Goal: Information Seeking & Learning: Check status

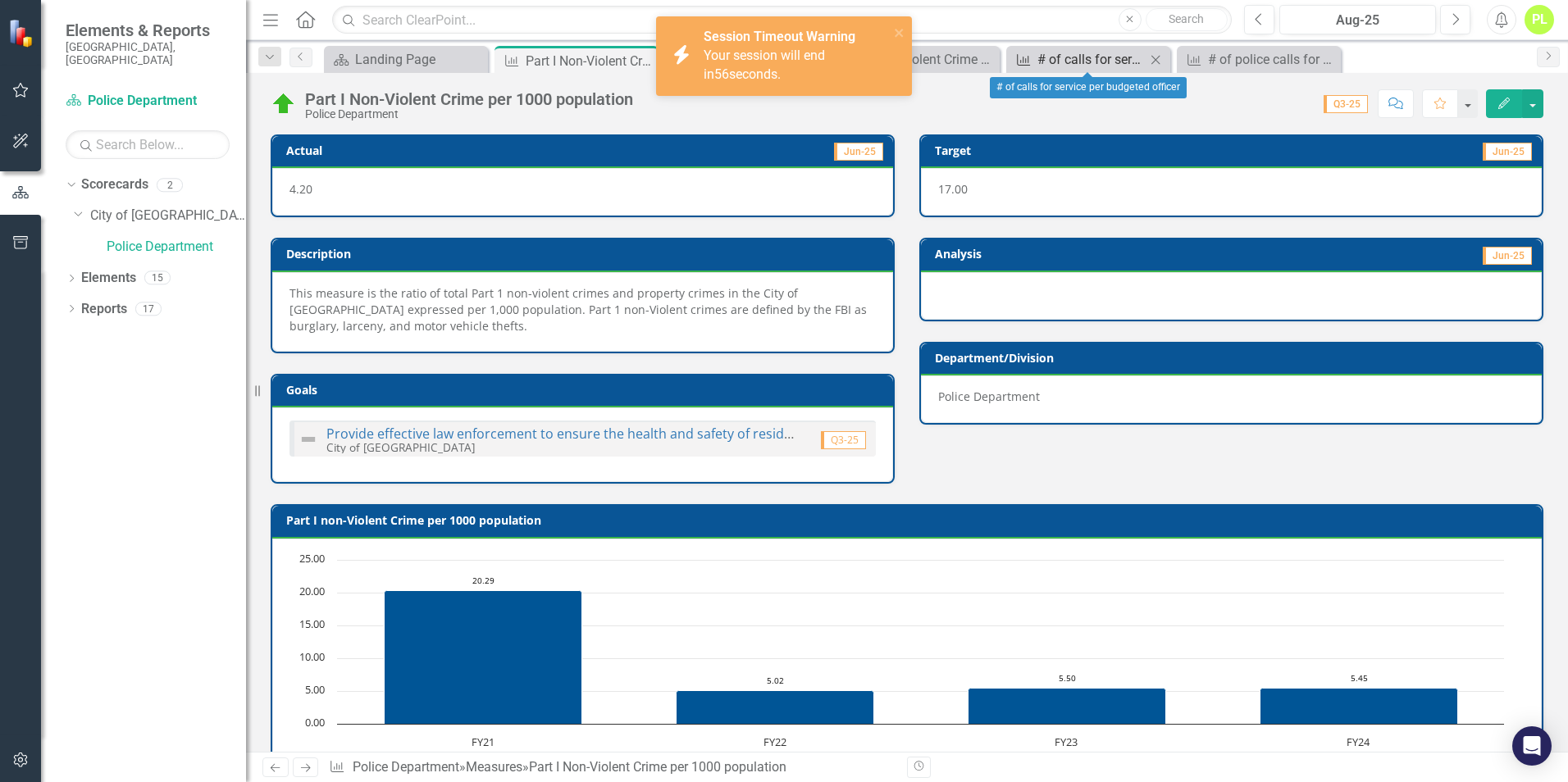
click at [1088, 57] on div "# of calls for service per budgeted officer" at bounding box center [1092, 59] width 109 height 20
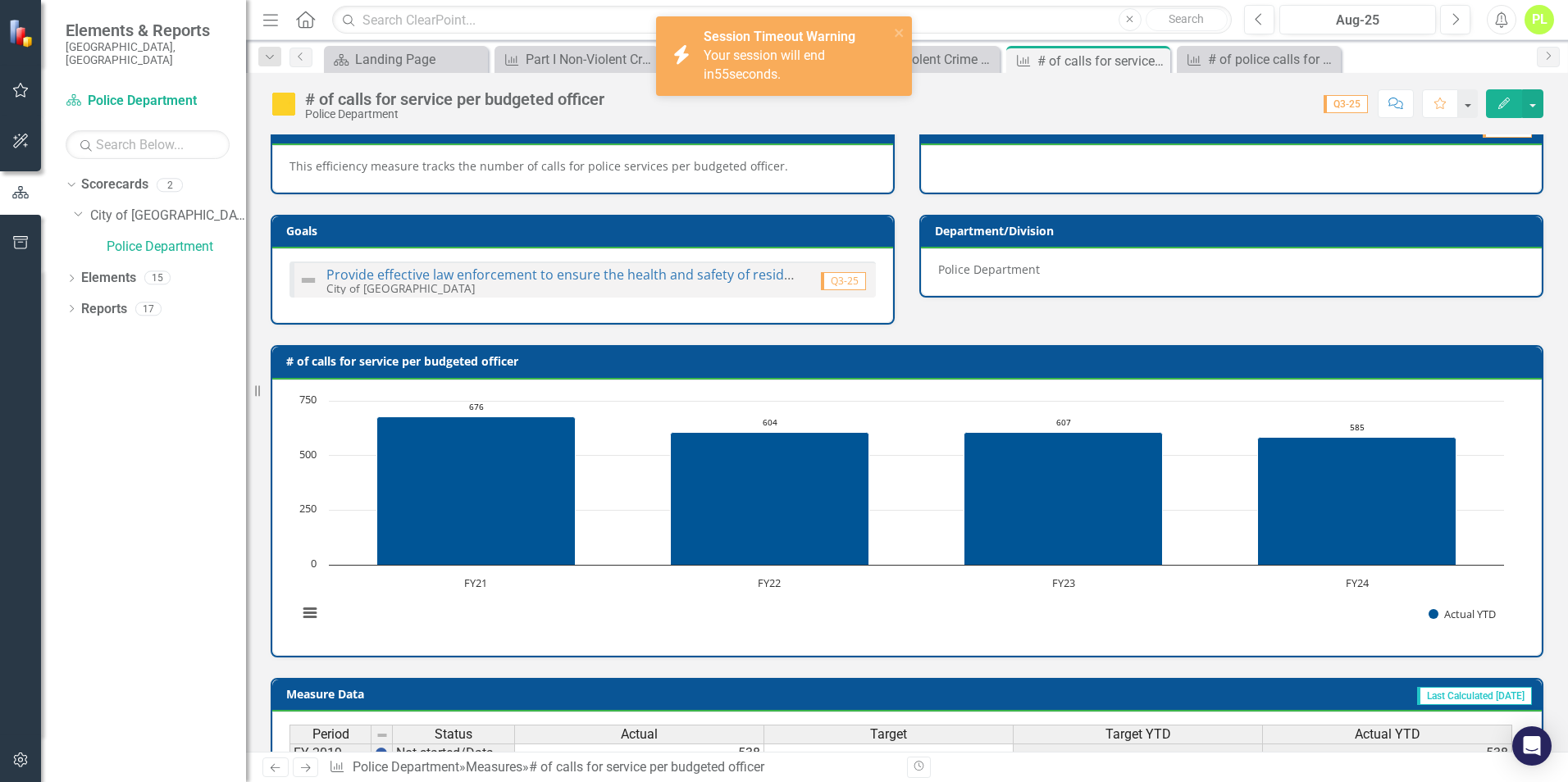
scroll to position [541, 0]
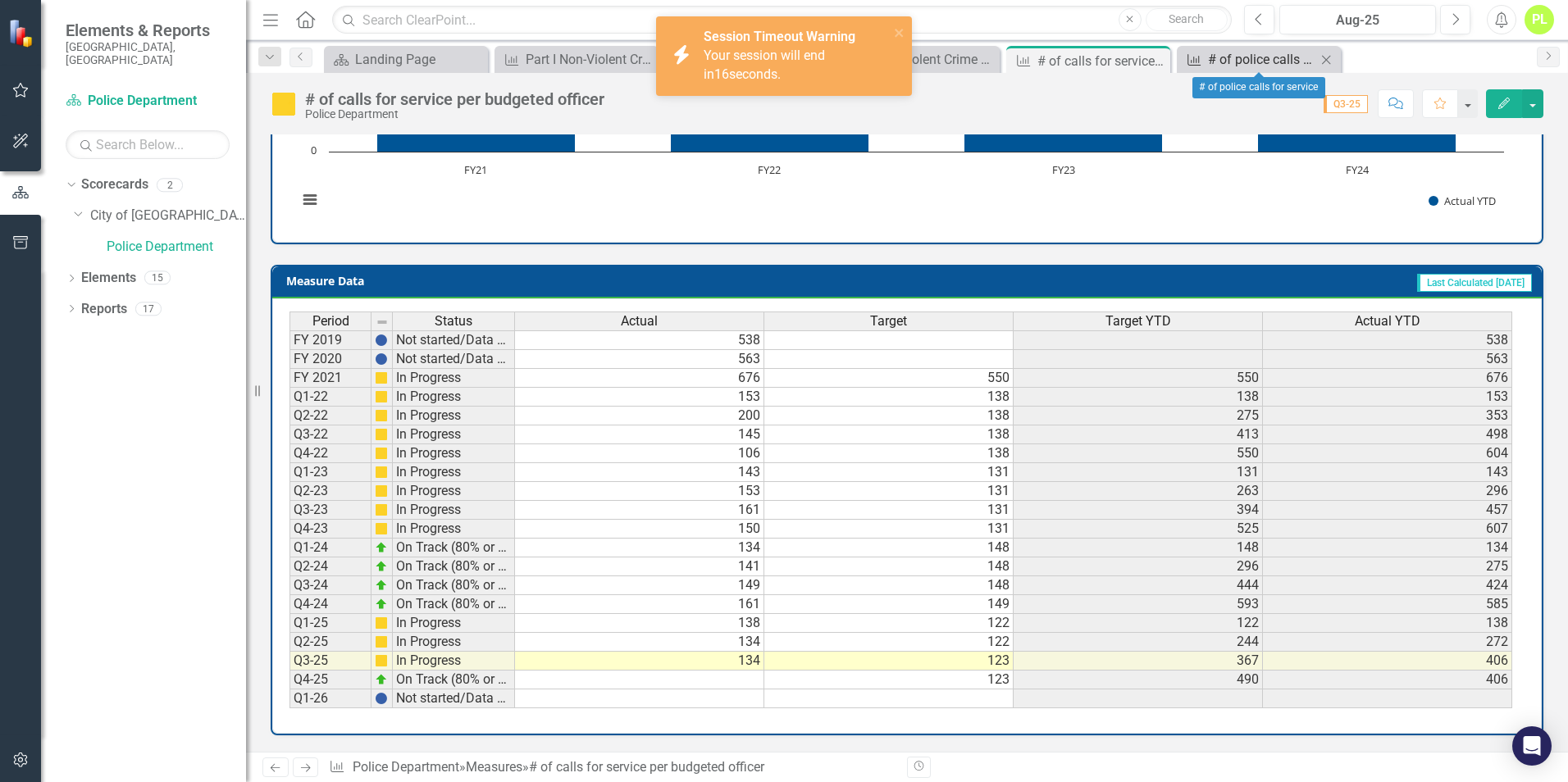
click at [1217, 67] on div "# of police calls for service" at bounding box center [1262, 59] width 109 height 20
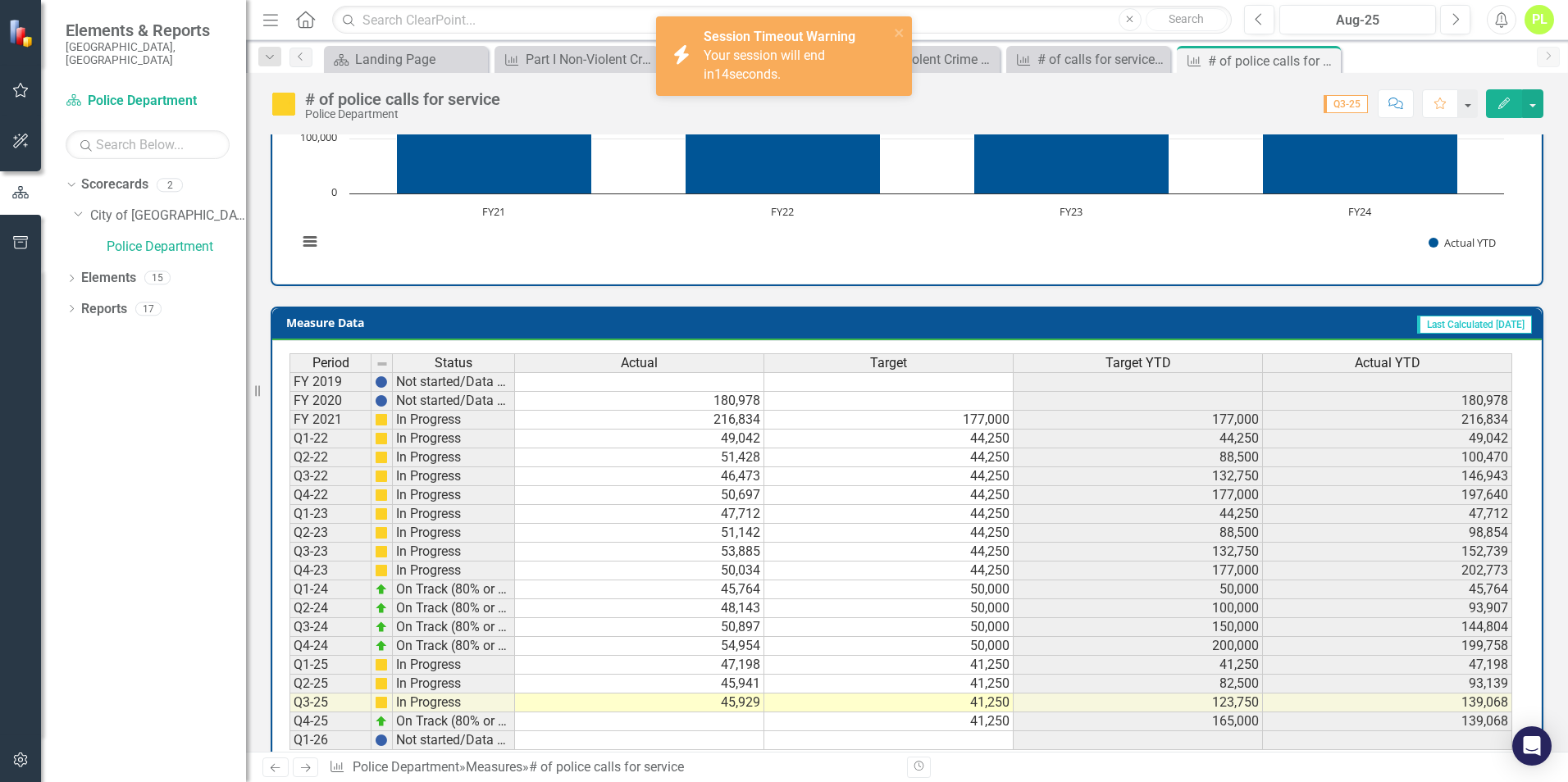
scroll to position [556, 0]
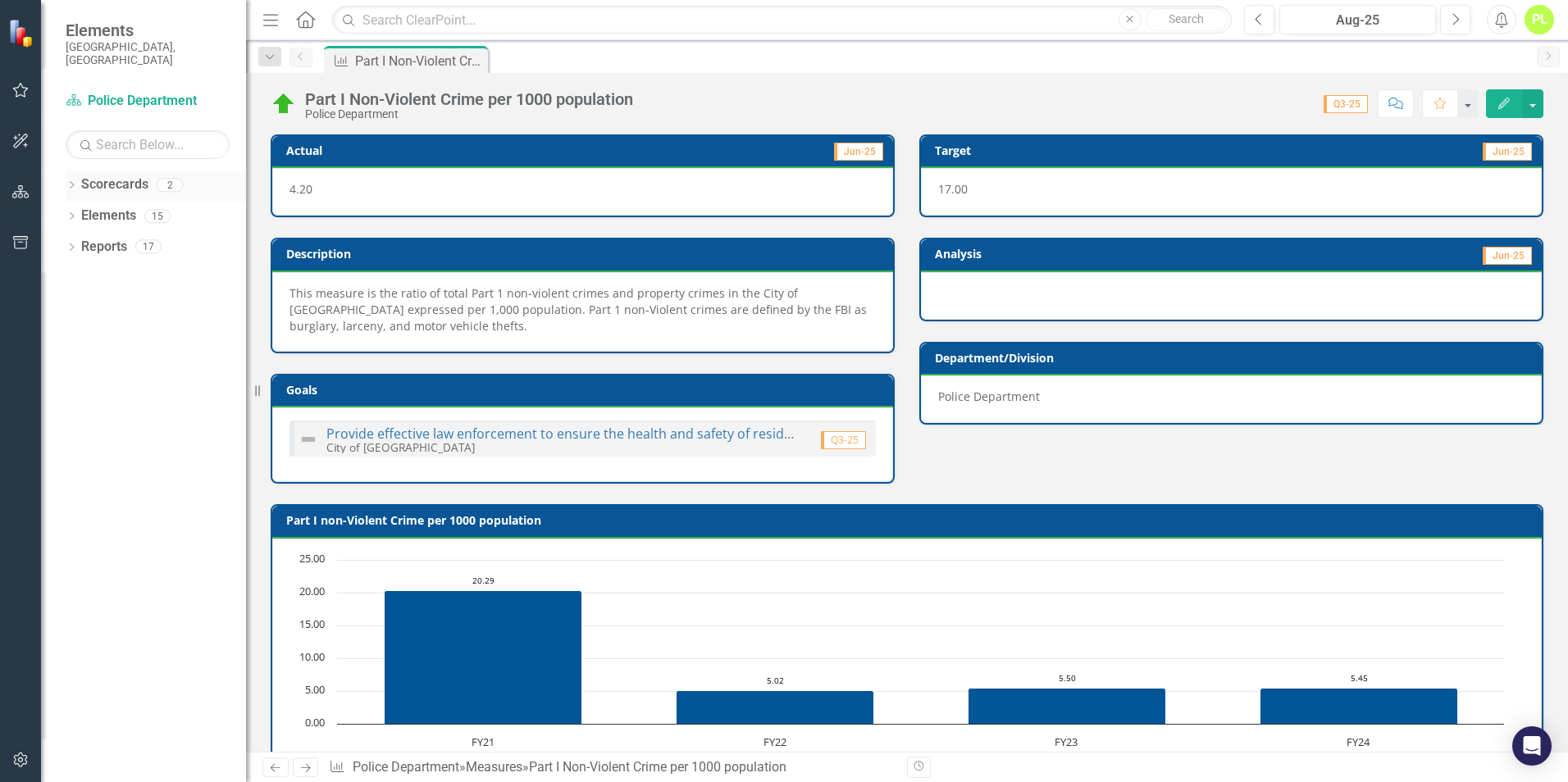
click at [69, 182] on icon "Dropdown" at bounding box center [71, 186] width 12 height 9
click at [86, 211] on icon "Dropdown" at bounding box center [80, 215] width 13 height 10
click at [119, 238] on link "Police Department" at bounding box center [176, 247] width 139 height 19
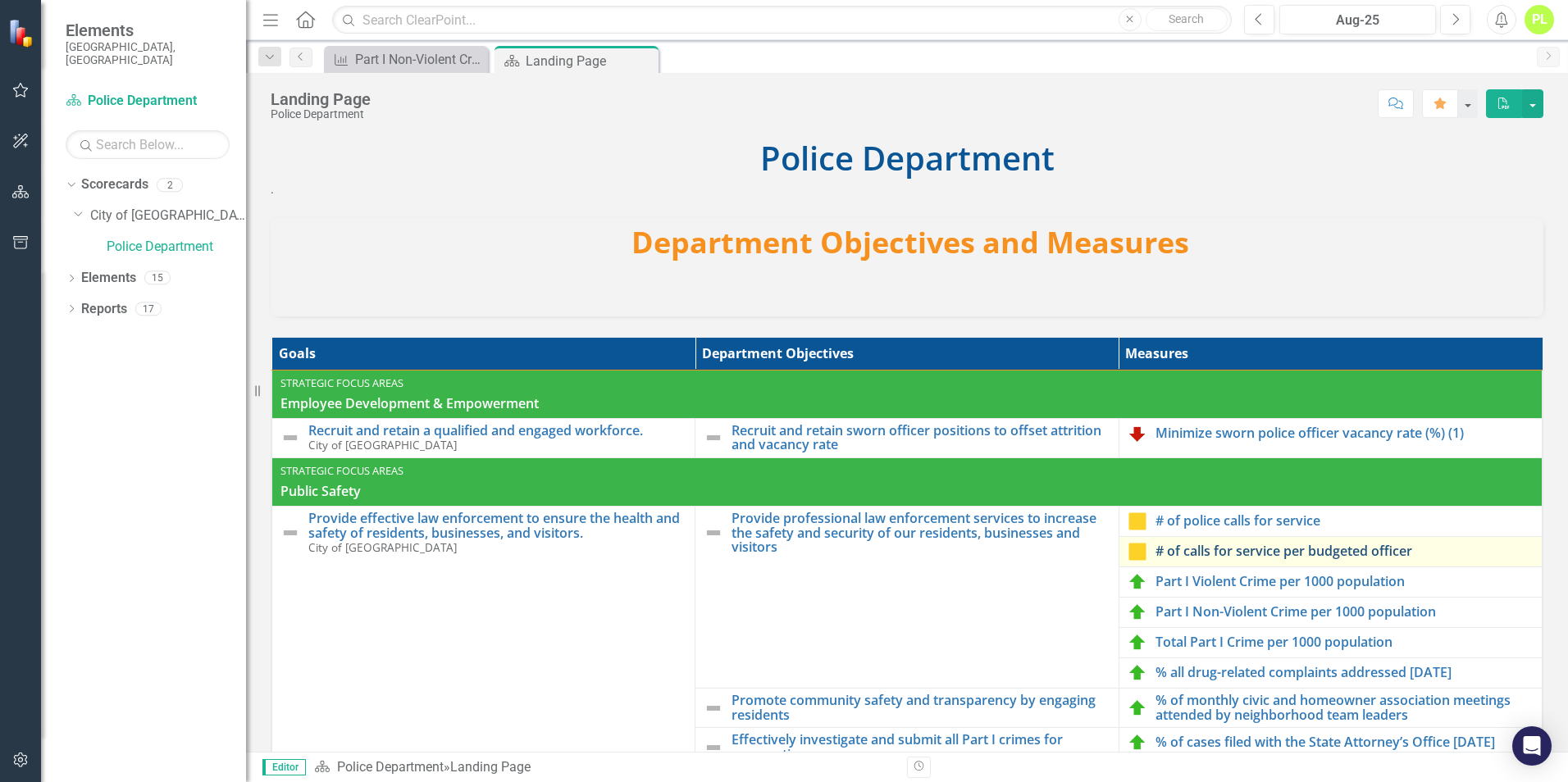
click at [1155, 557] on link "# of calls for service per budgeted officer" at bounding box center [1344, 551] width 378 height 14
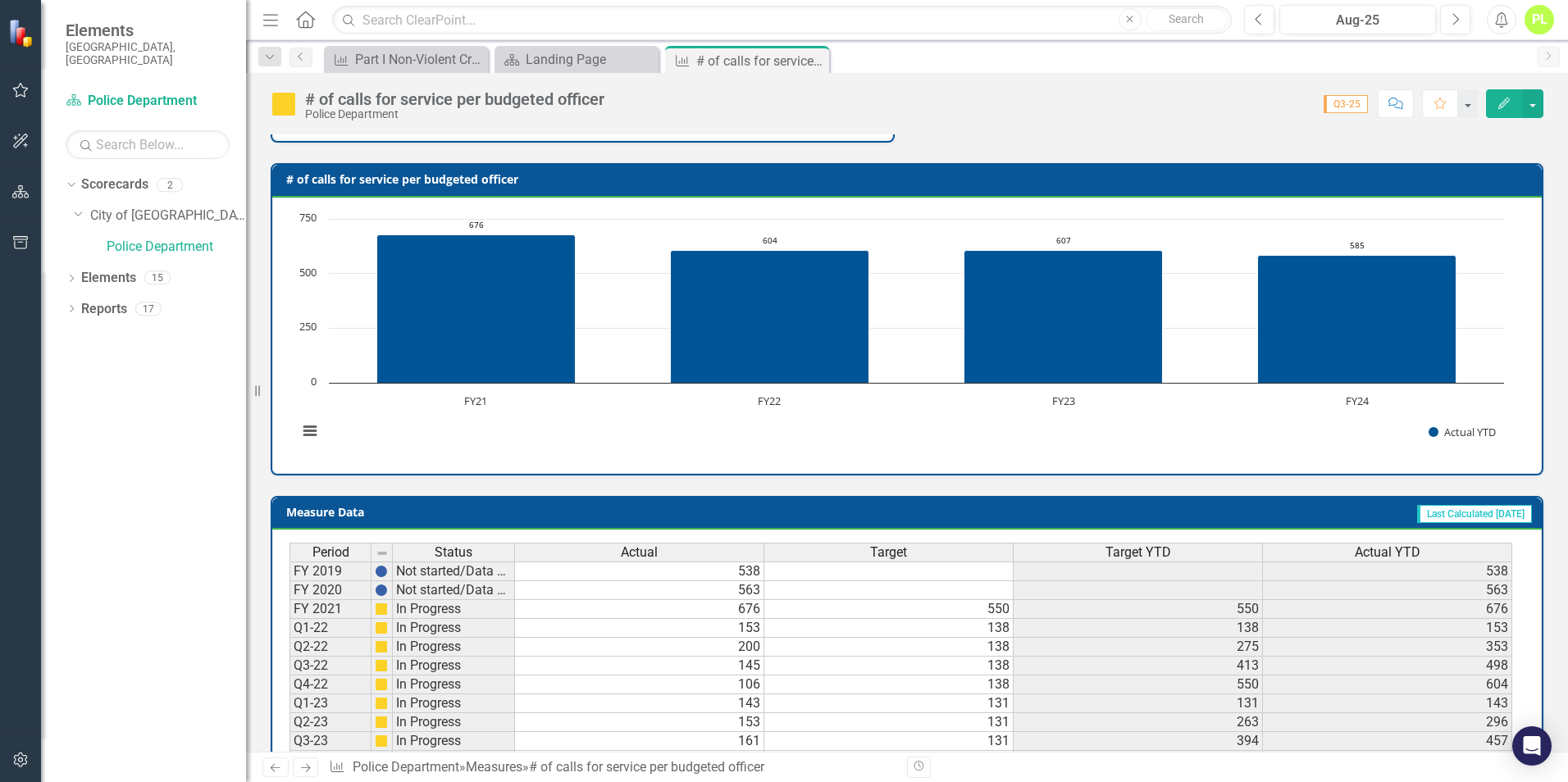
scroll to position [131, 0]
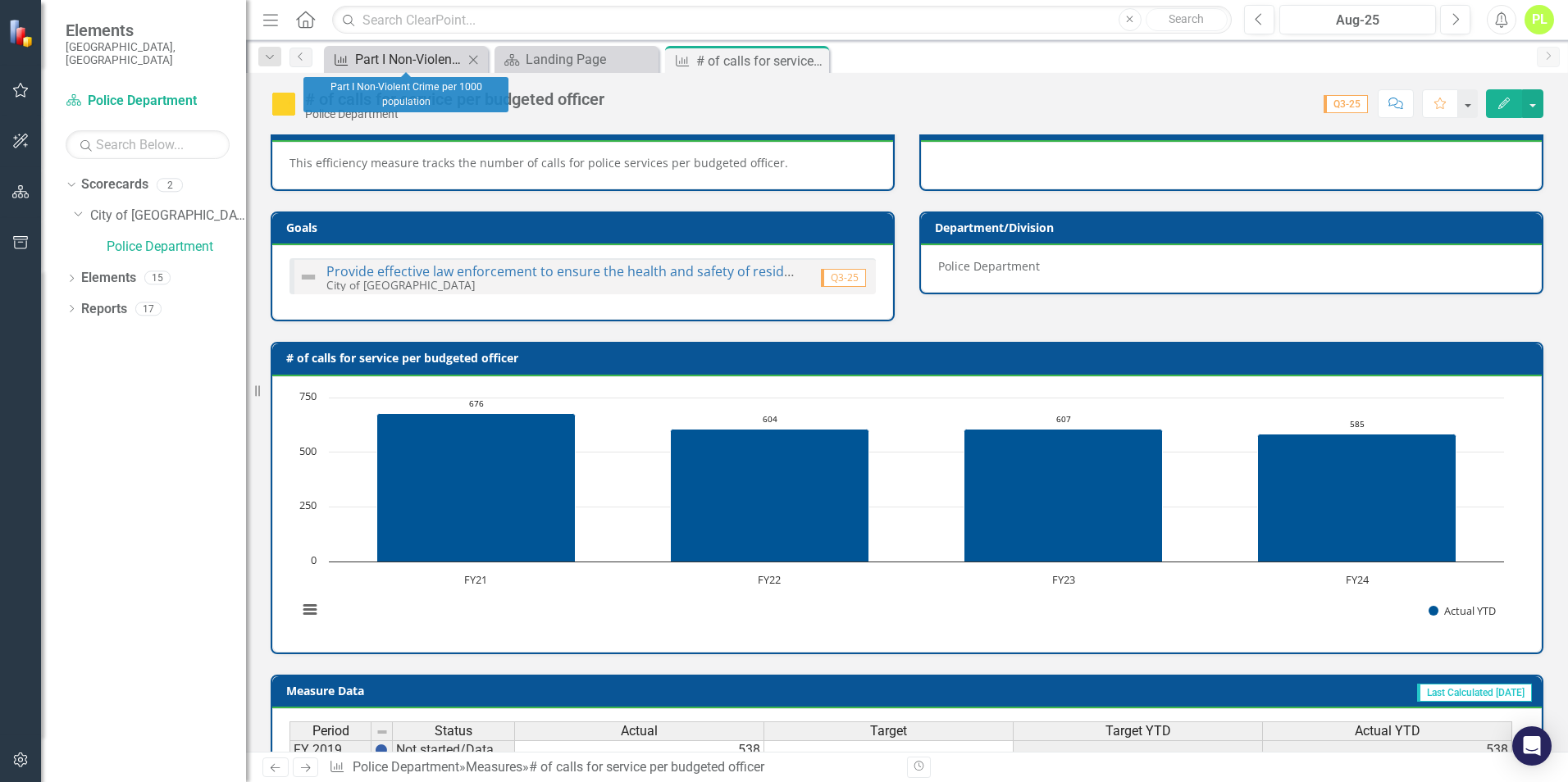
click at [398, 59] on div "Part I Non-Violent Crime per 1000 population" at bounding box center [409, 59] width 109 height 20
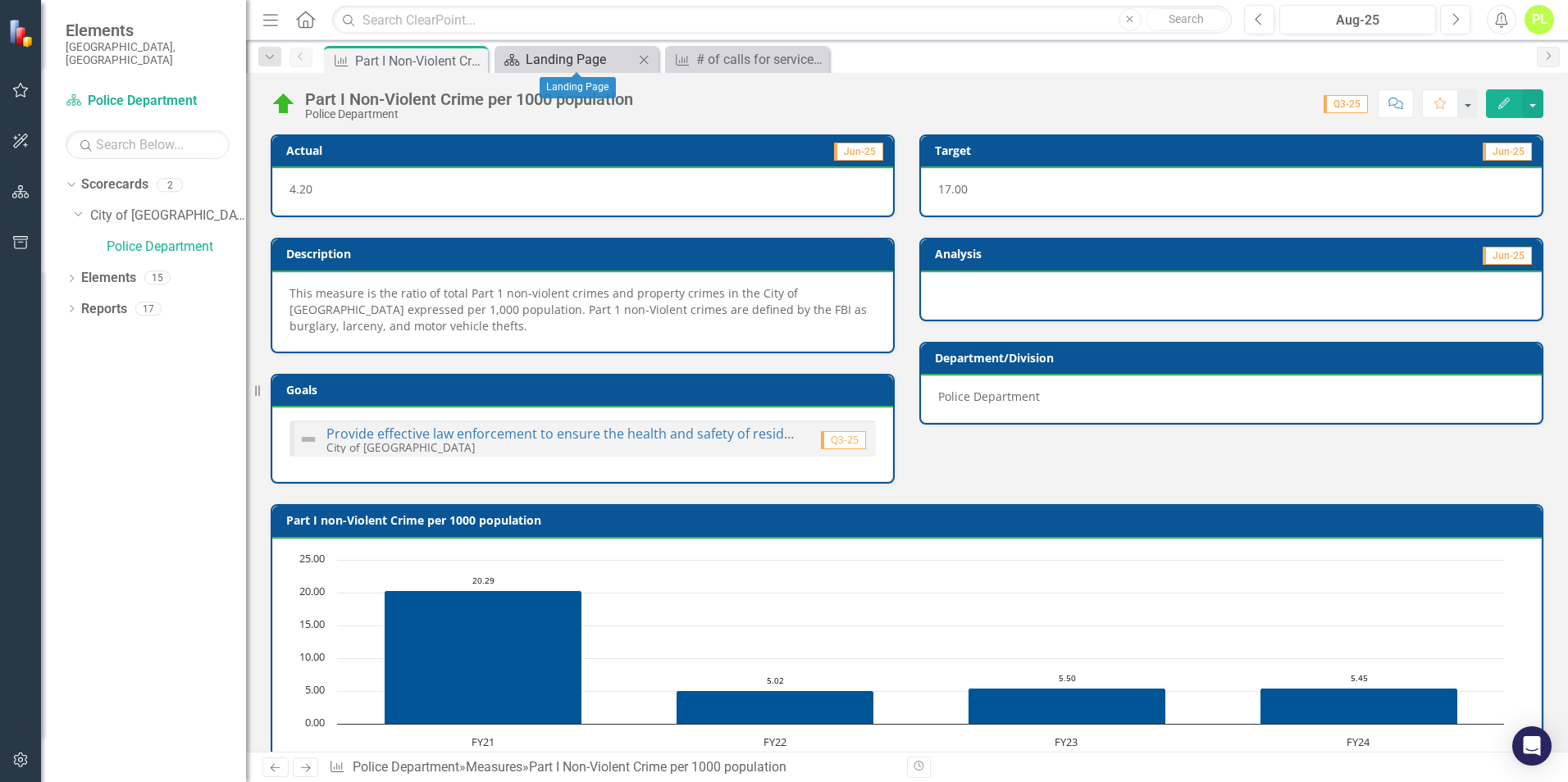
click at [541, 59] on div "Landing Page" at bounding box center [580, 59] width 109 height 20
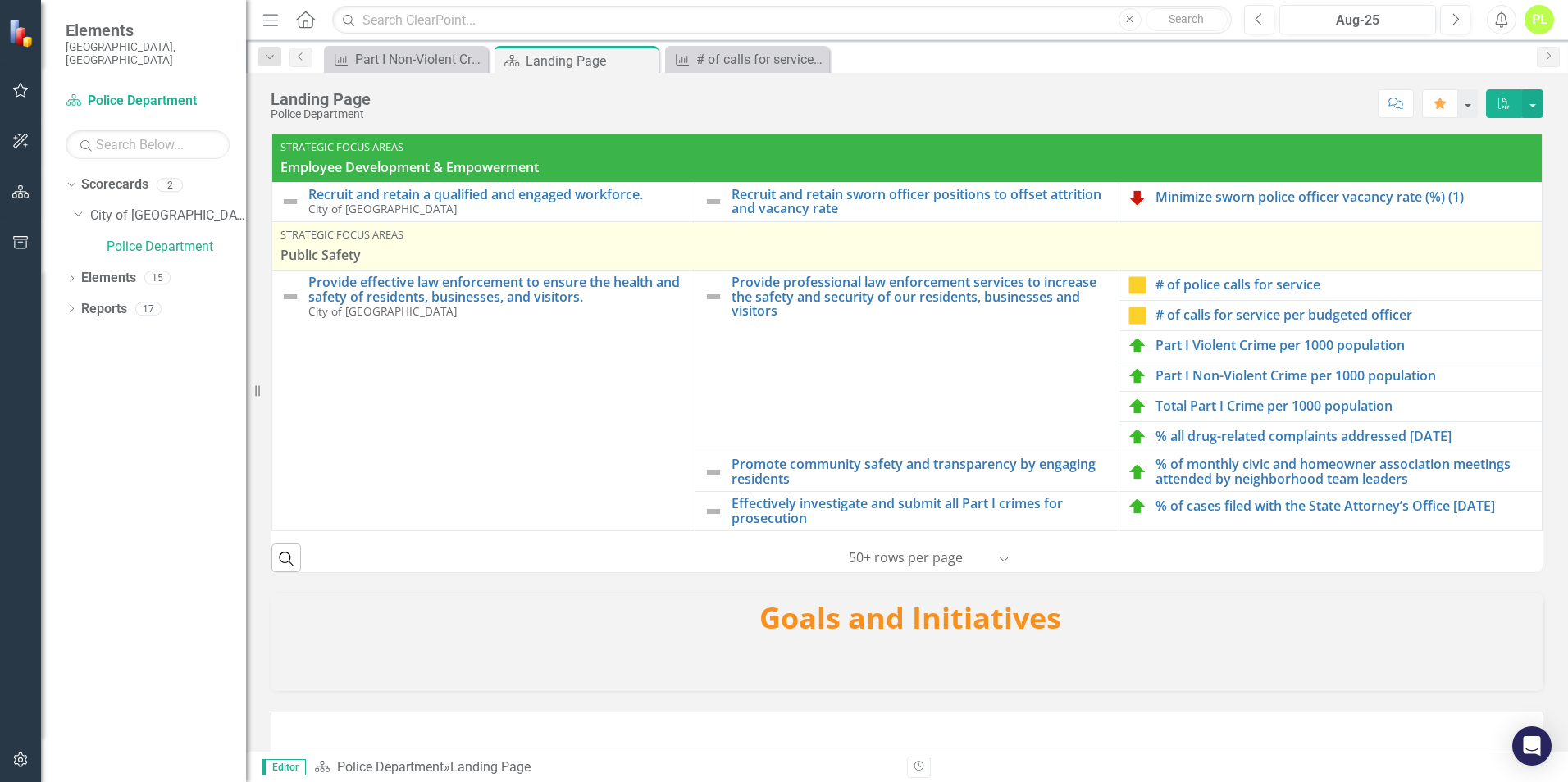
scroll to position [246, 0]
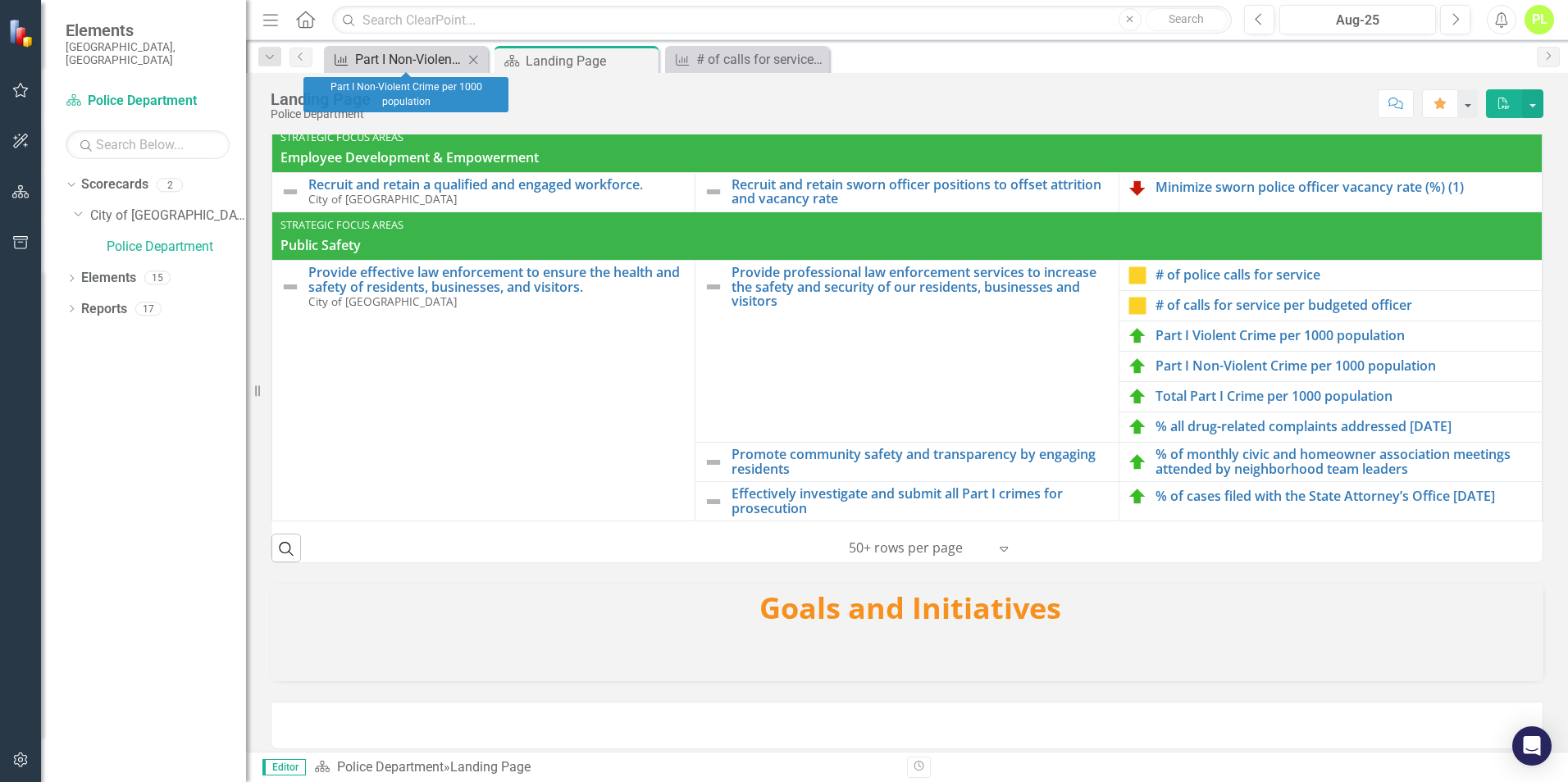
click at [425, 64] on div "Part I Non-Violent Crime per 1000 population" at bounding box center [409, 59] width 109 height 20
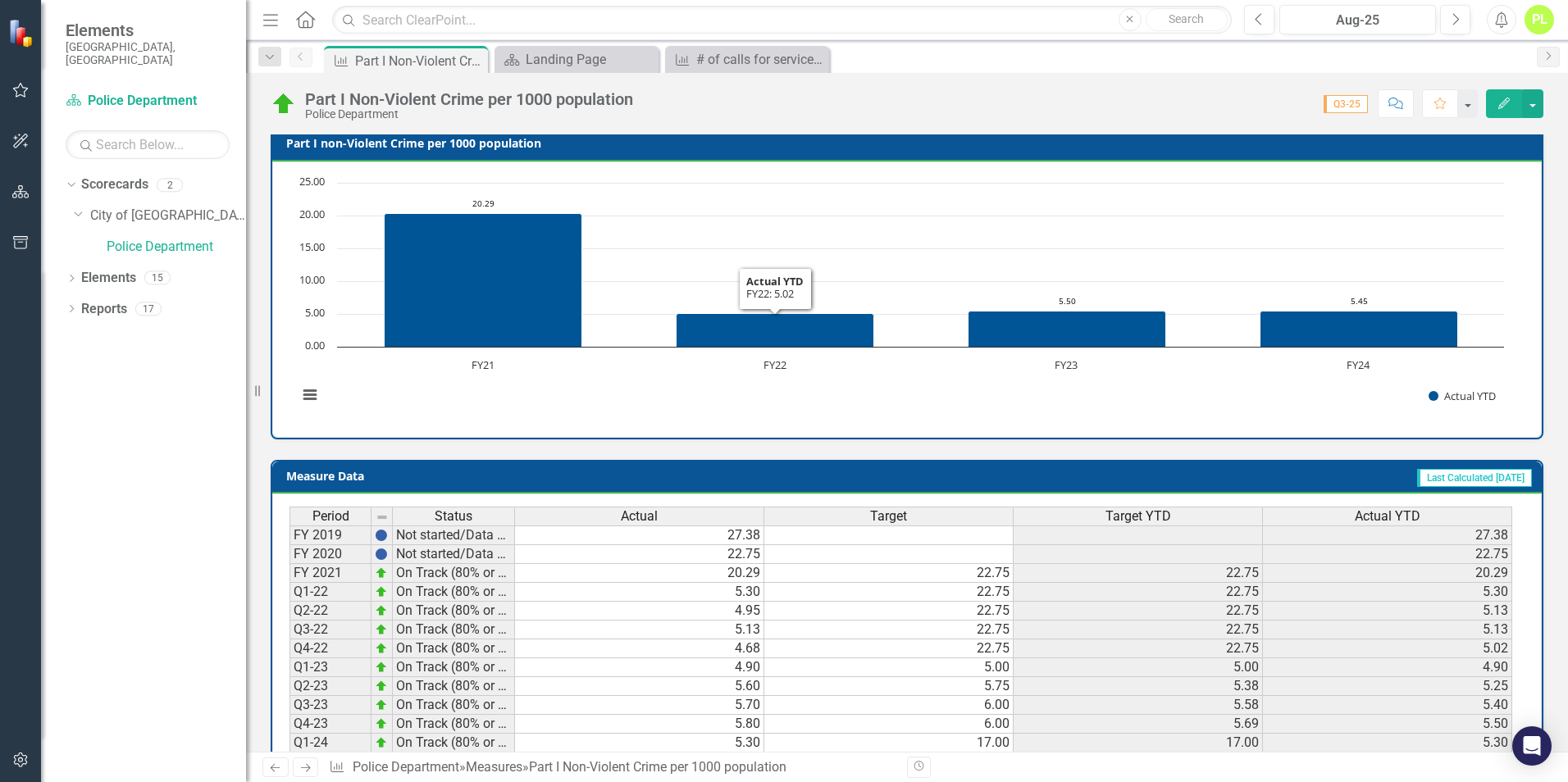
scroll to position [410, 0]
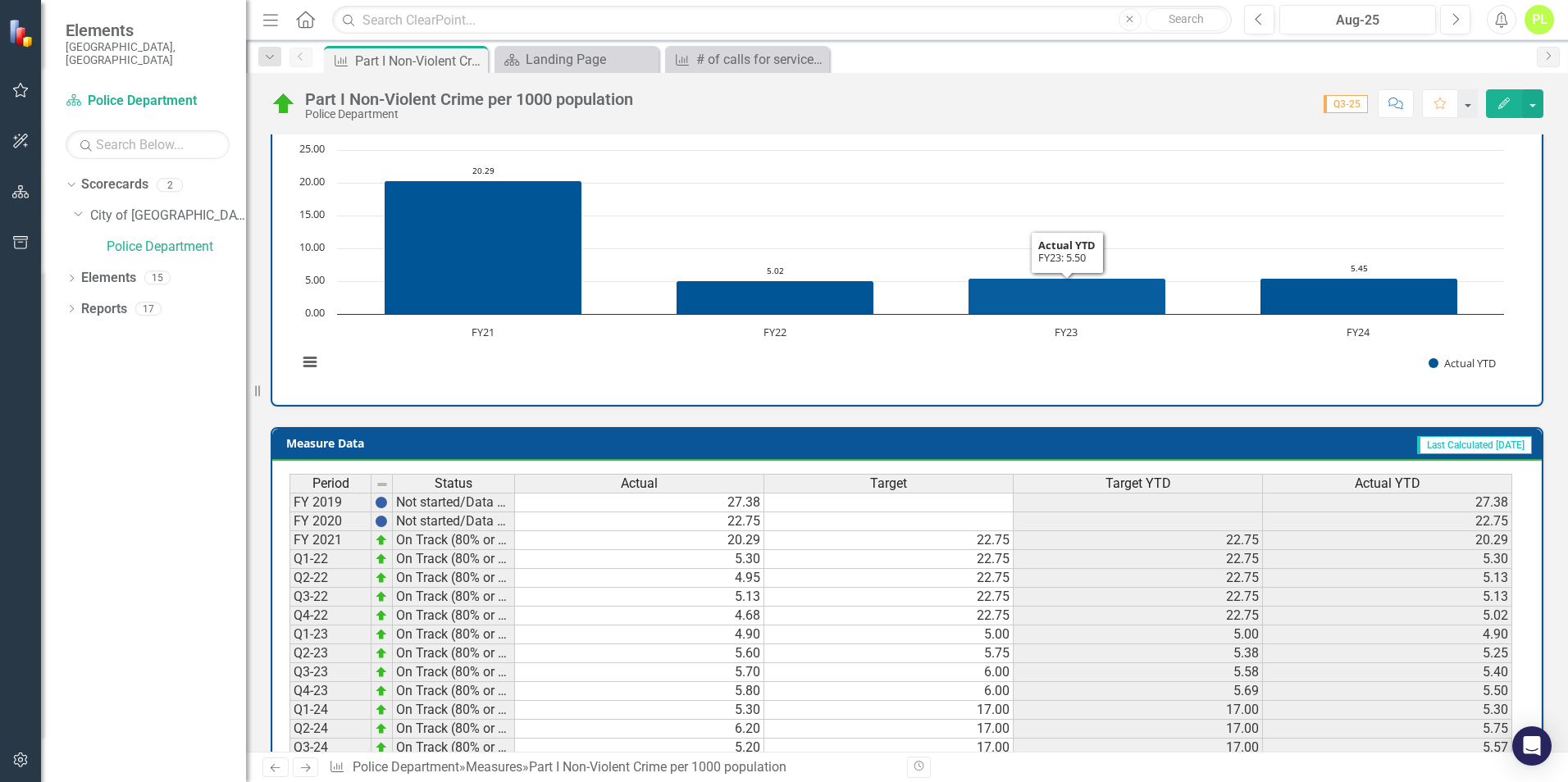
click at [1133, 203] on rect "Interactive chart" at bounding box center [900, 265] width 1223 height 246
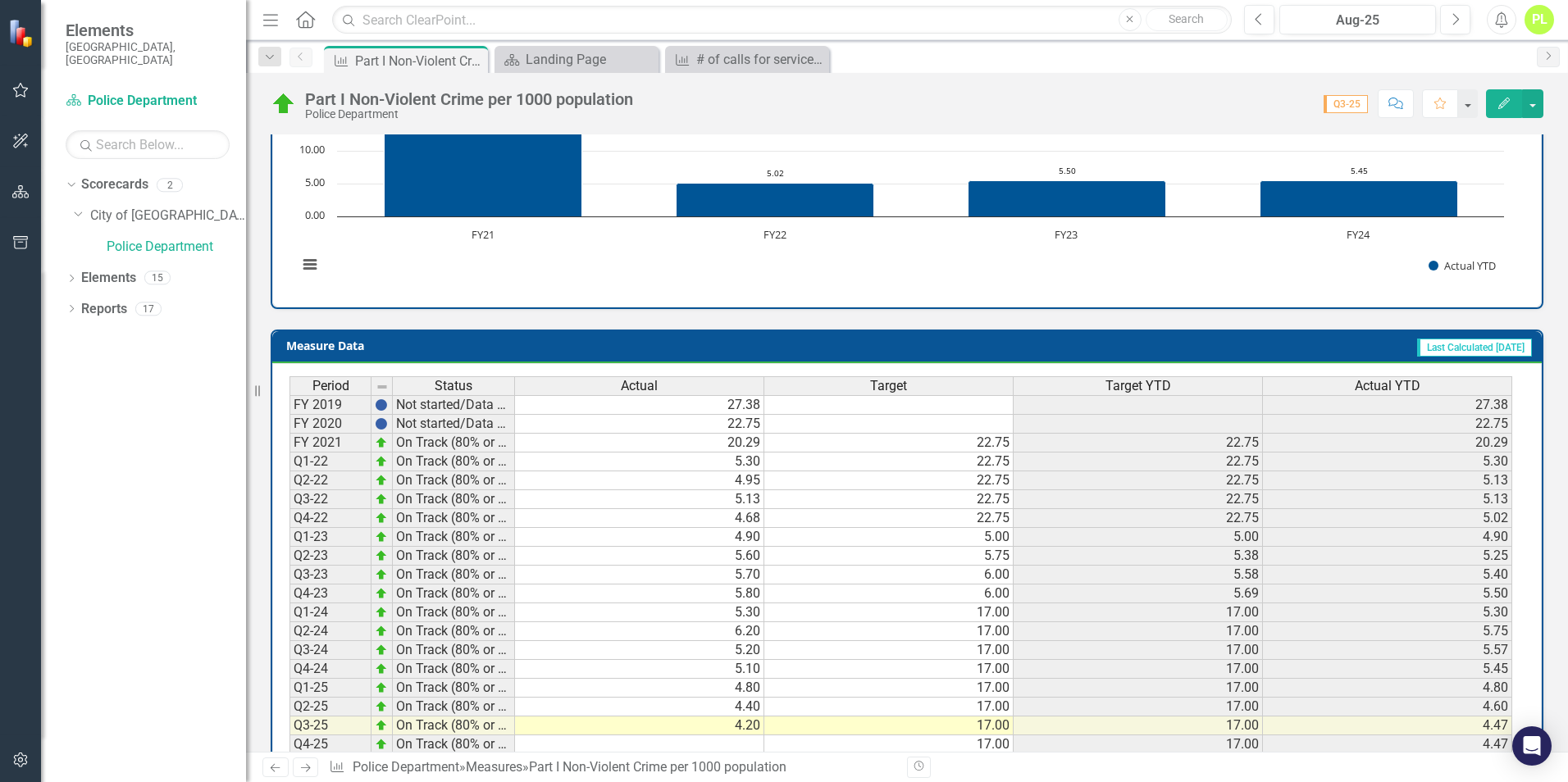
scroll to position [572, 0]
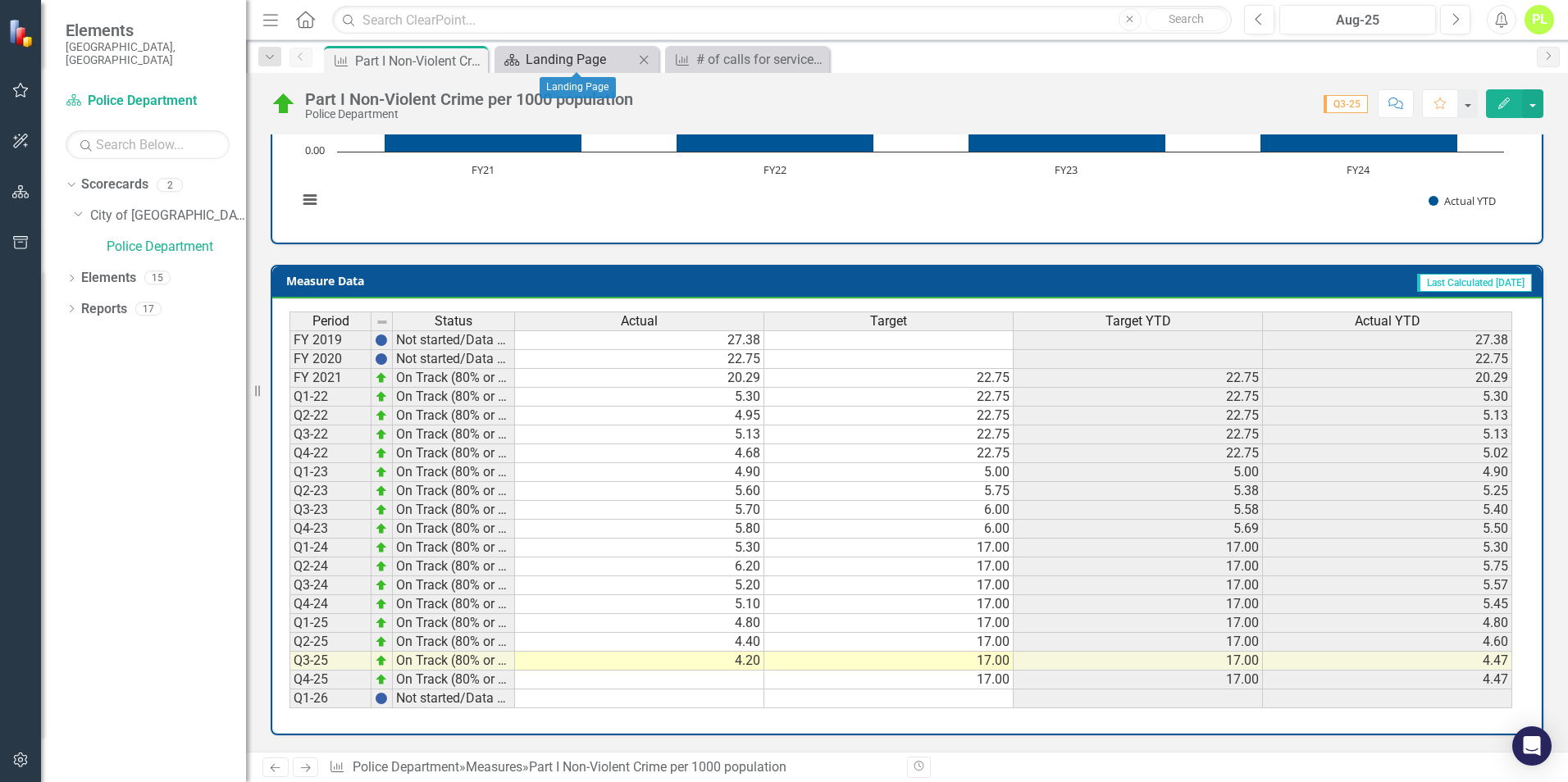
click at [529, 58] on div "Landing Page" at bounding box center [580, 59] width 109 height 20
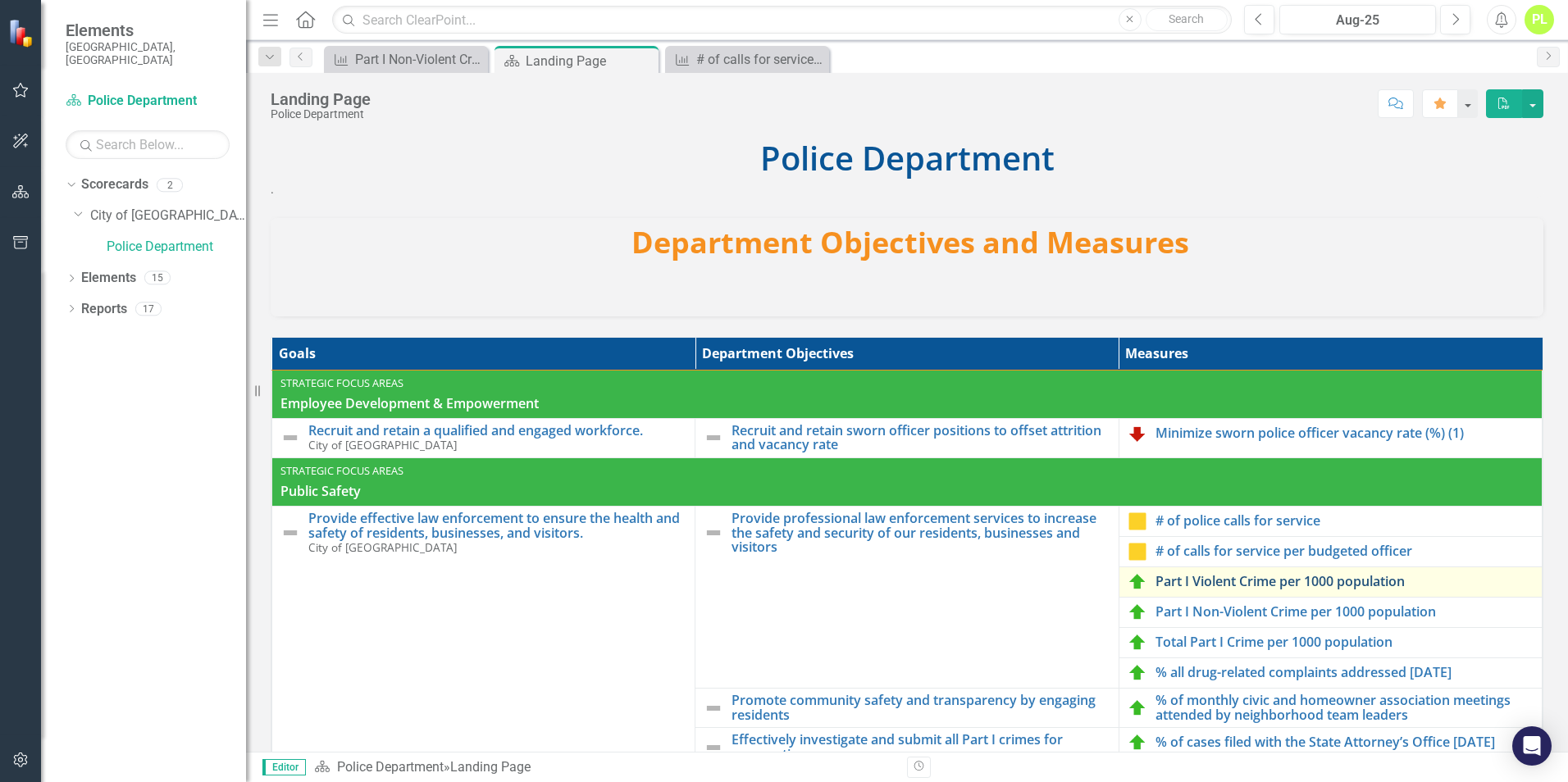
click at [1180, 579] on link "Part I Violent Crime per 1000 population" at bounding box center [1344, 582] width 378 height 14
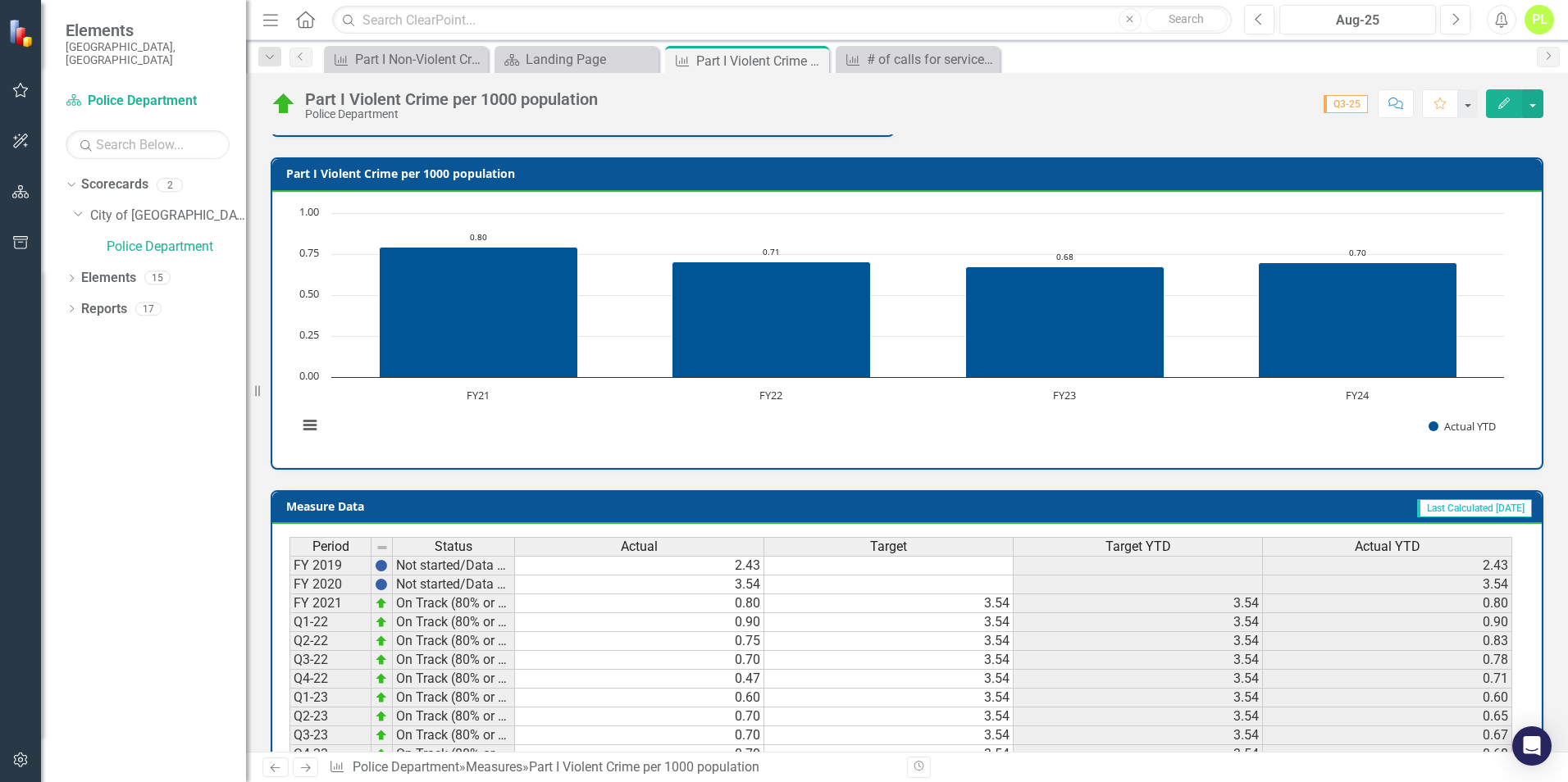
scroll to position [326, 0]
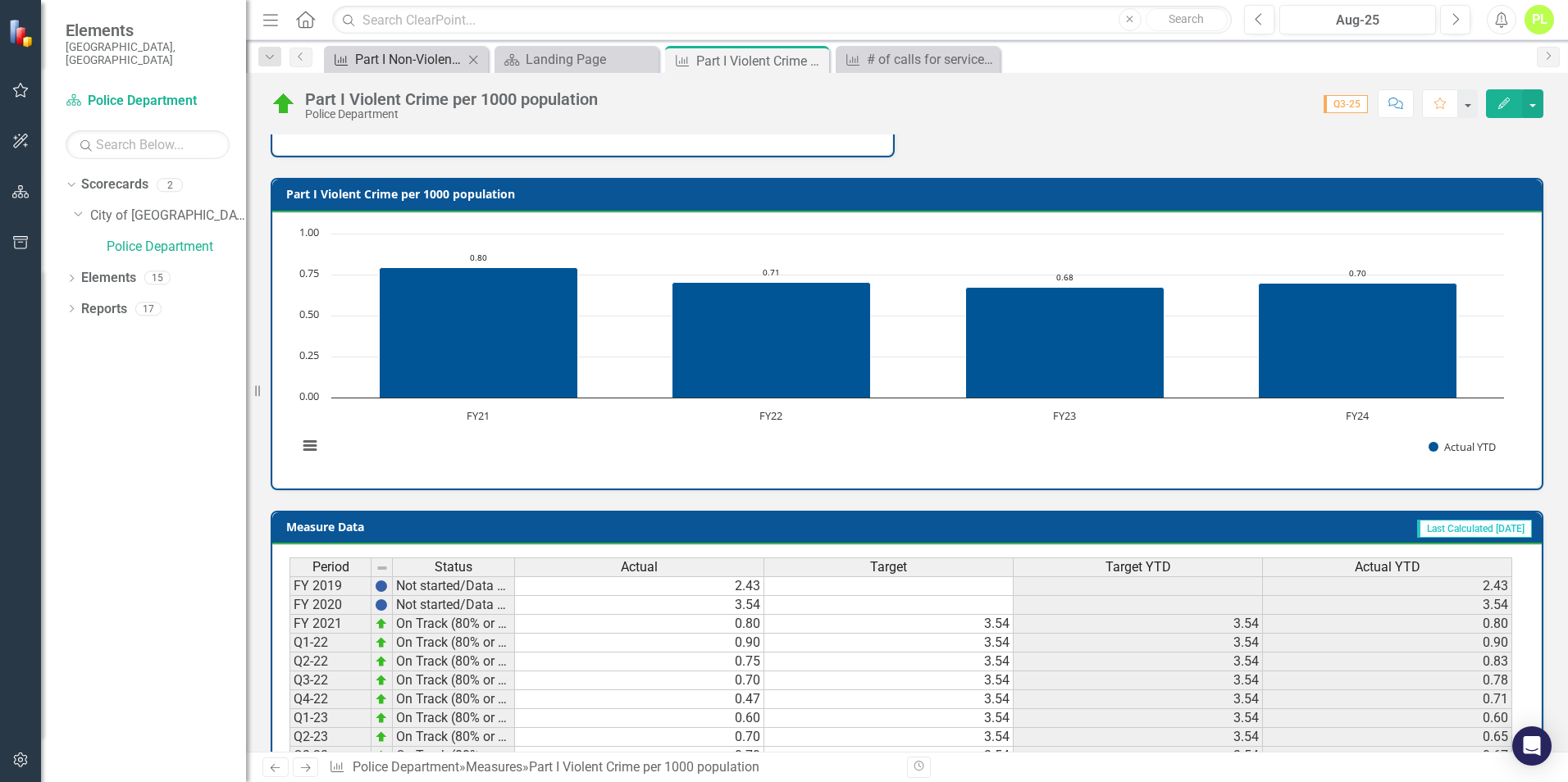
click at [423, 58] on div "Part I Non-Violent Crime per 1000 population" at bounding box center [409, 59] width 109 height 20
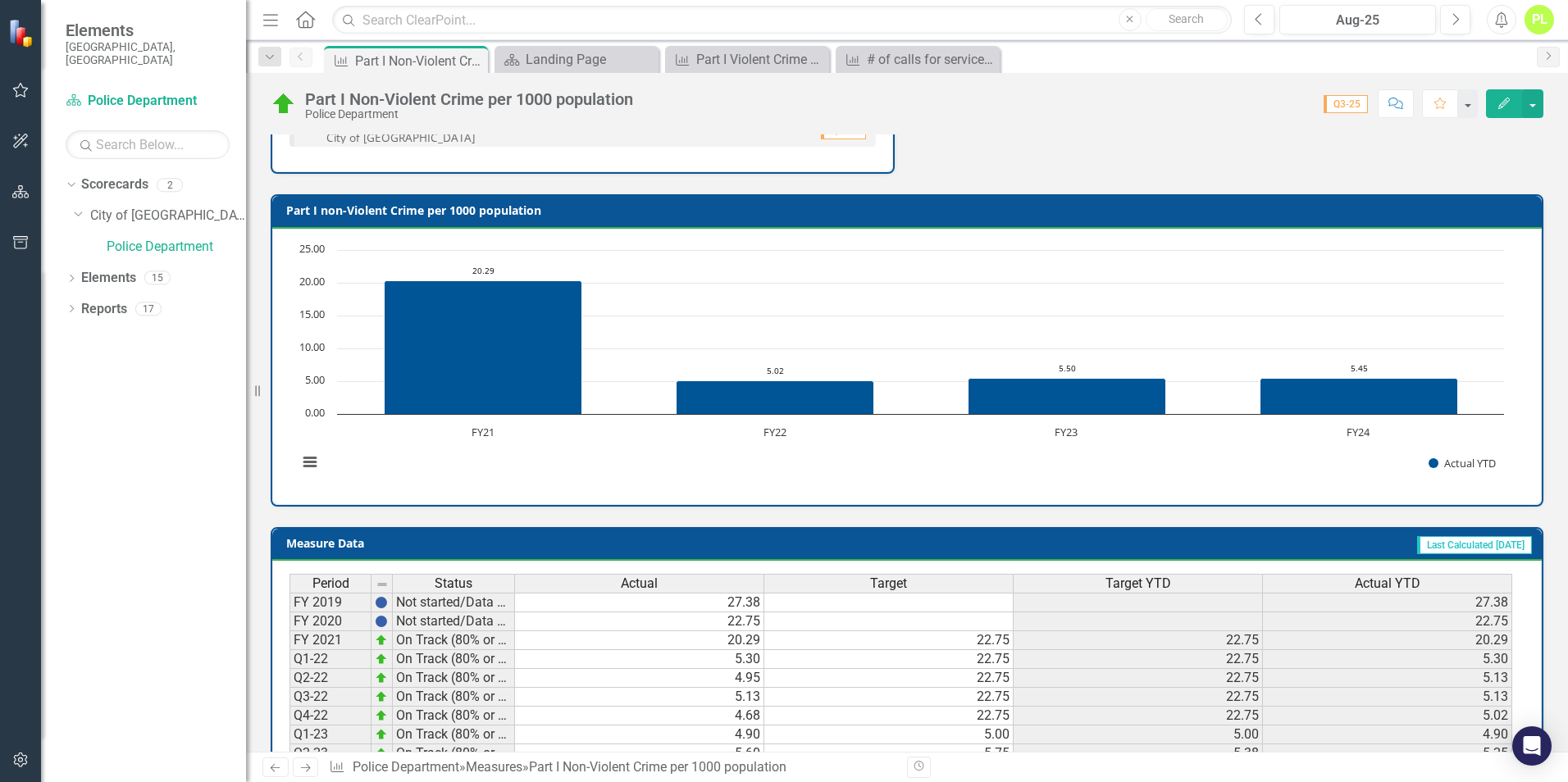
scroll to position [410, 0]
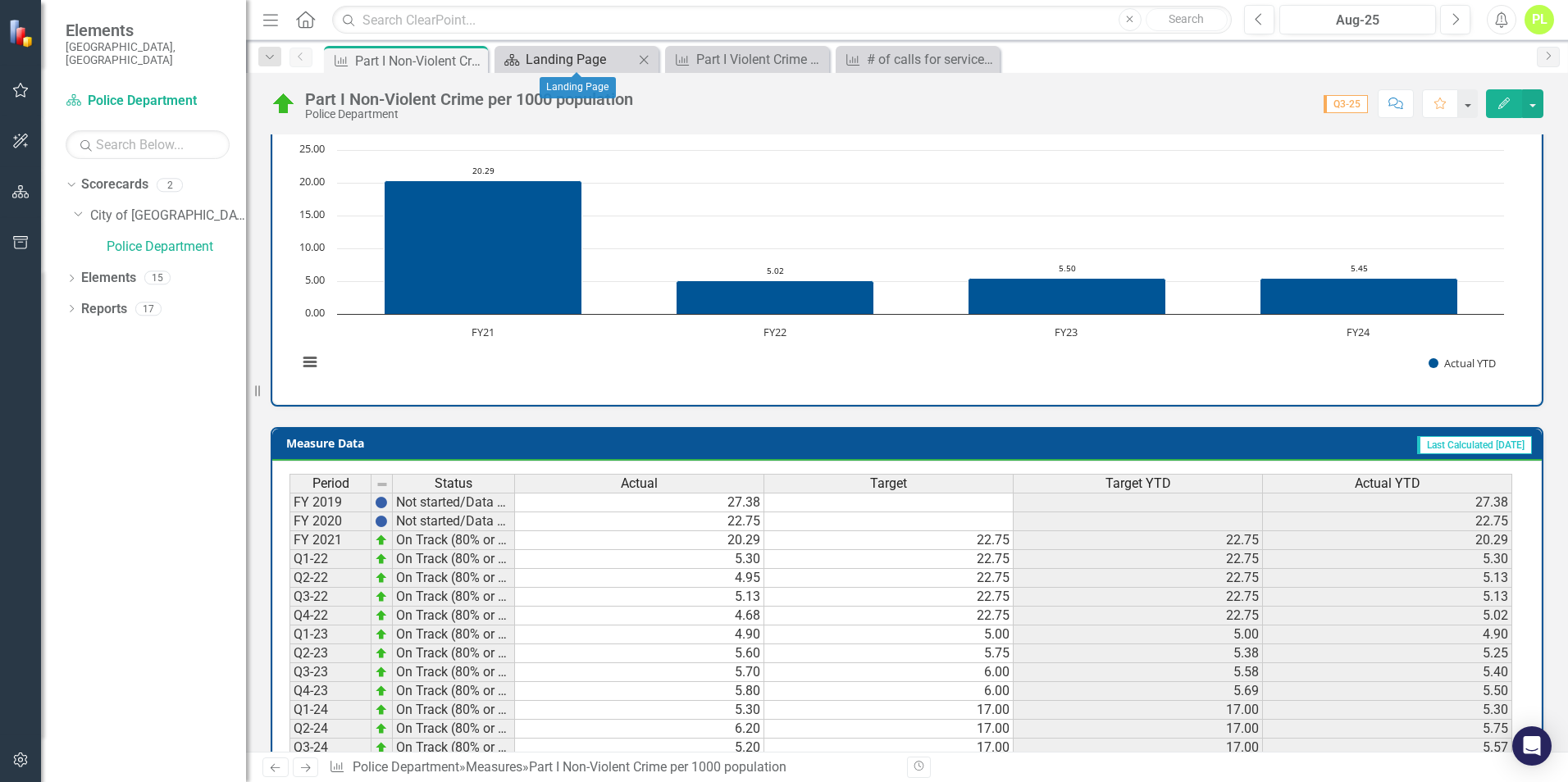
click at [532, 60] on div "Landing Page" at bounding box center [580, 59] width 109 height 20
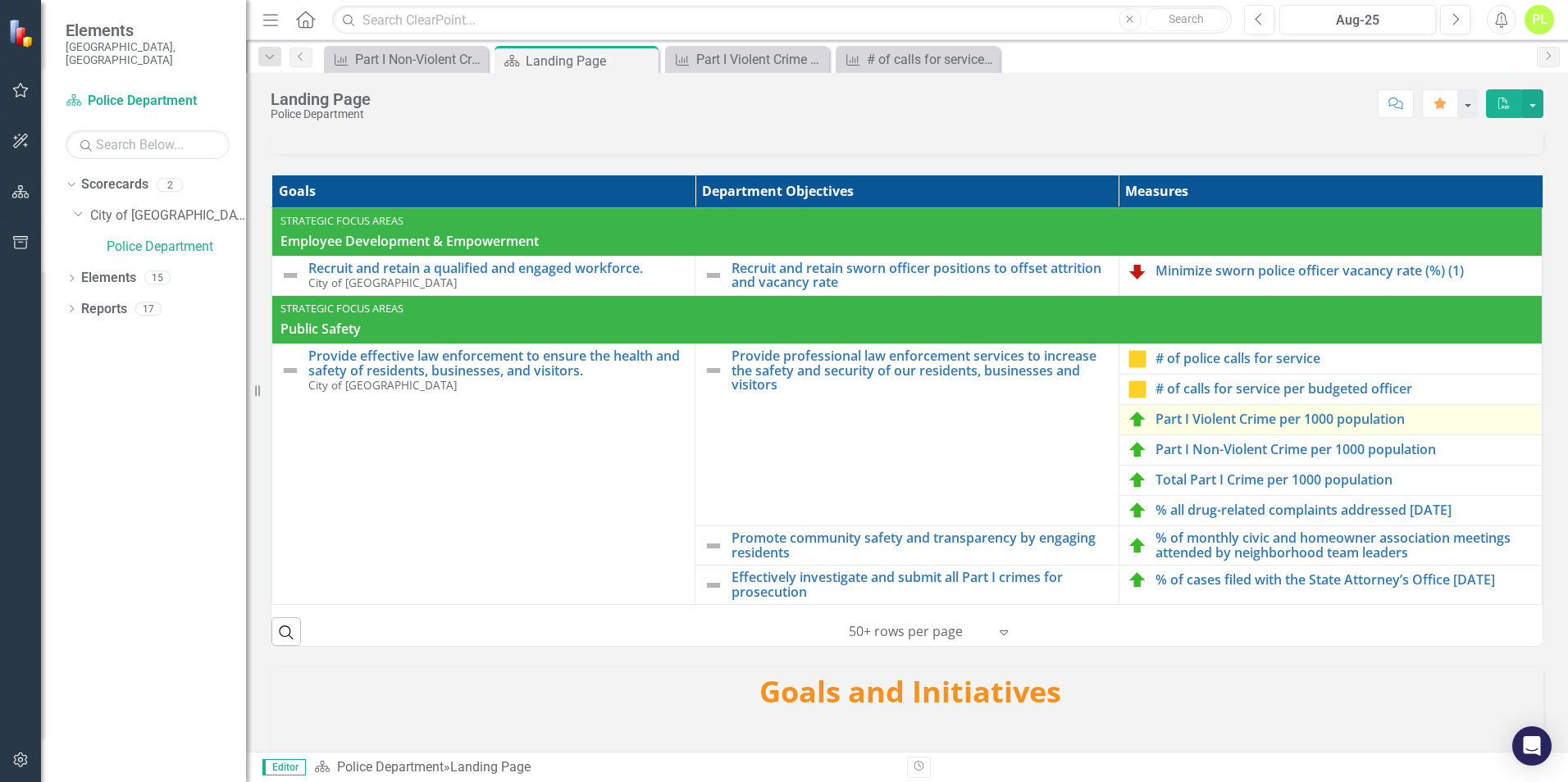
scroll to position [164, 0]
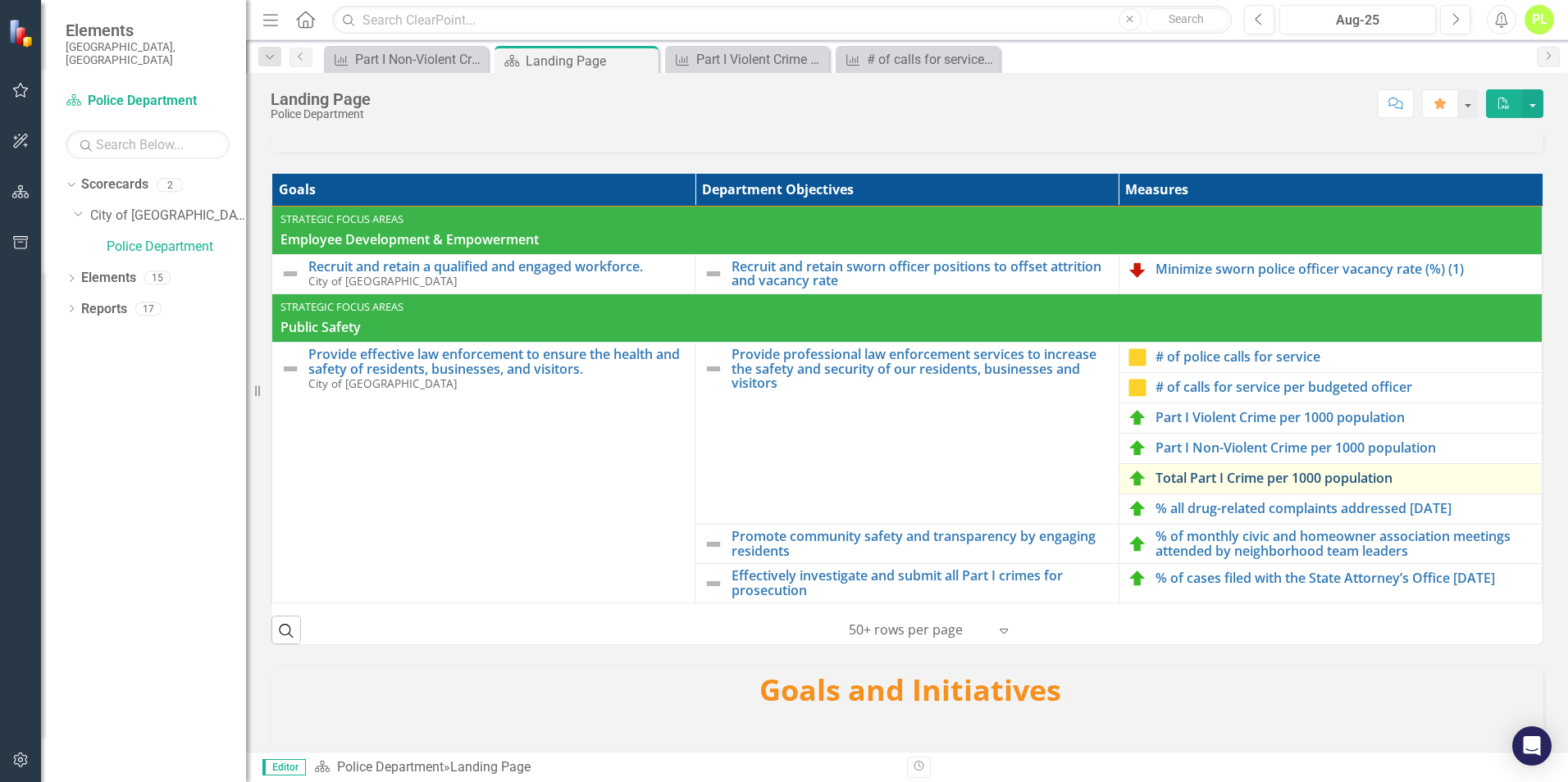
click at [1186, 485] on link "Total Part I Crime per 1000 population" at bounding box center [1344, 478] width 378 height 14
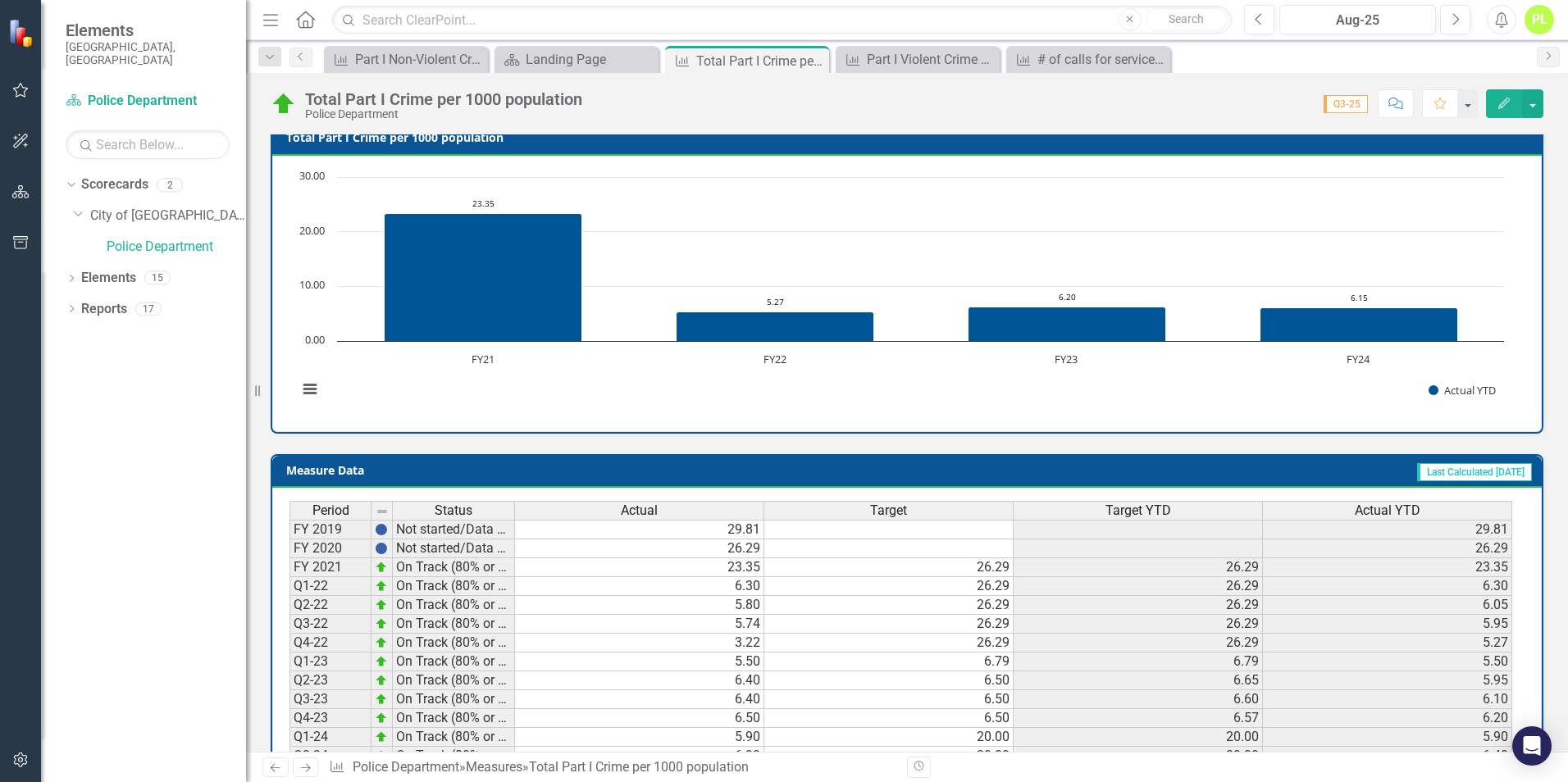
scroll to position [410, 0]
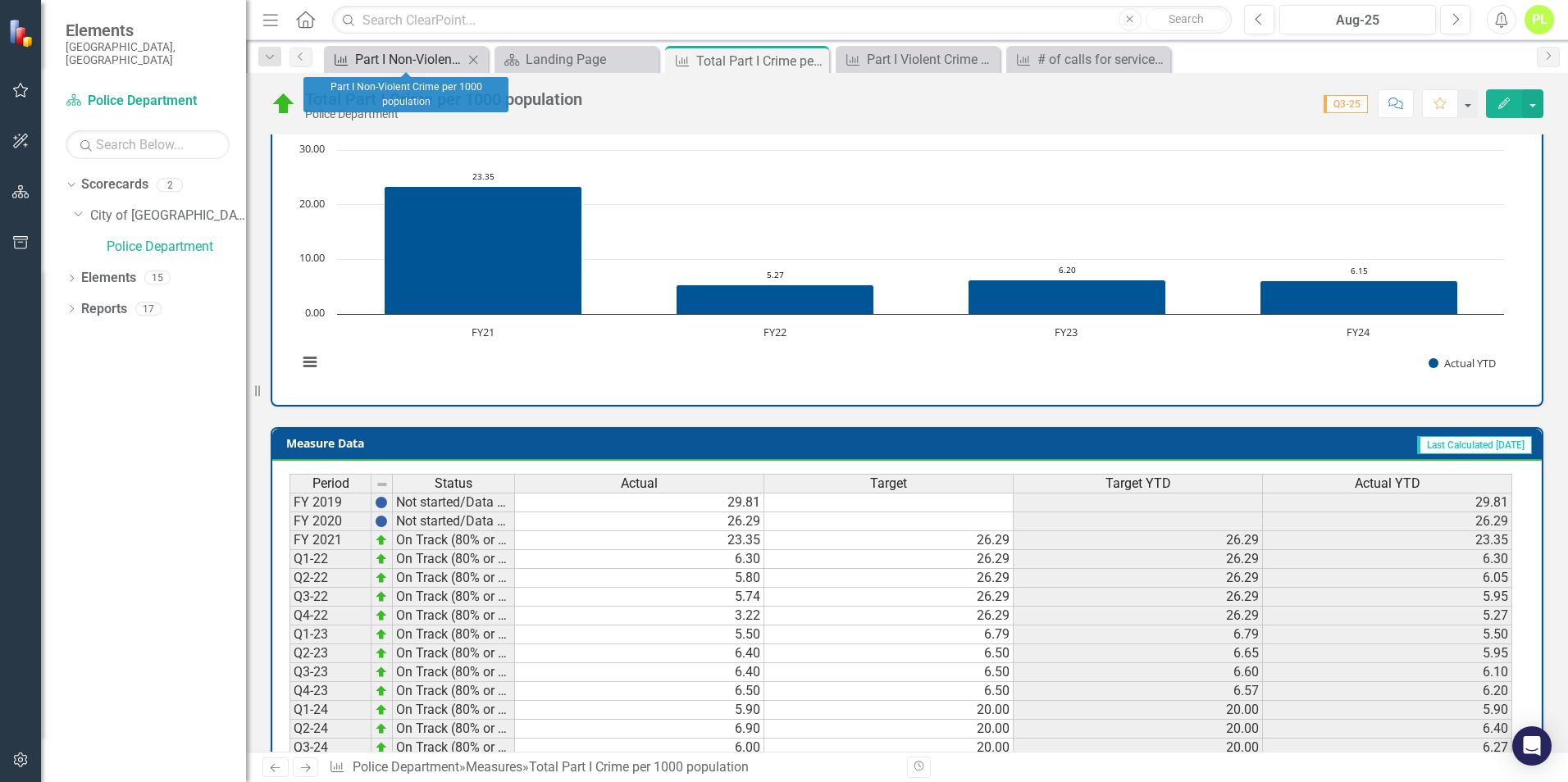
click at [420, 63] on div "Part I Non-Violent Crime per 1000 population" at bounding box center [409, 59] width 109 height 20
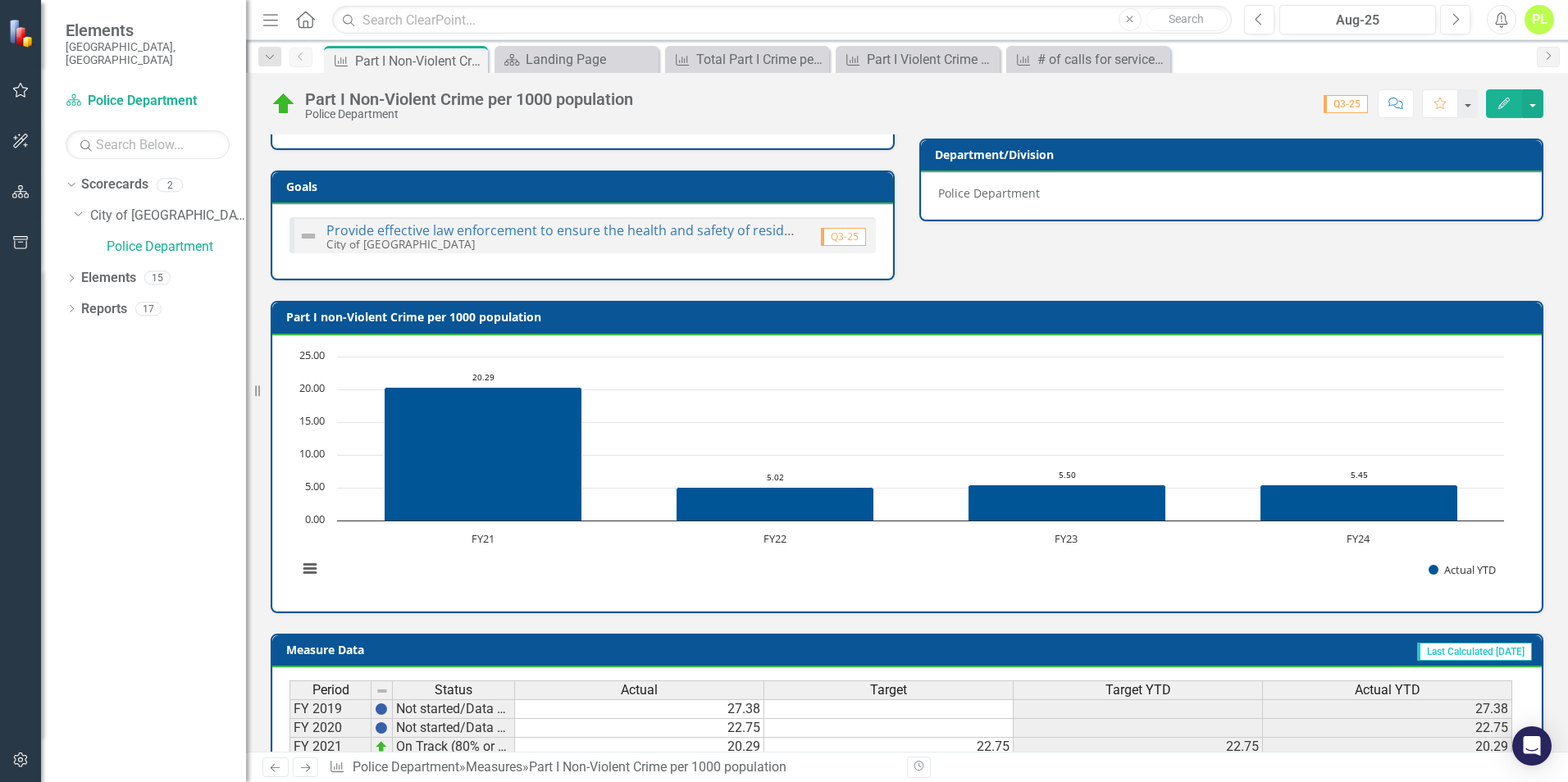
scroll to position [246, 0]
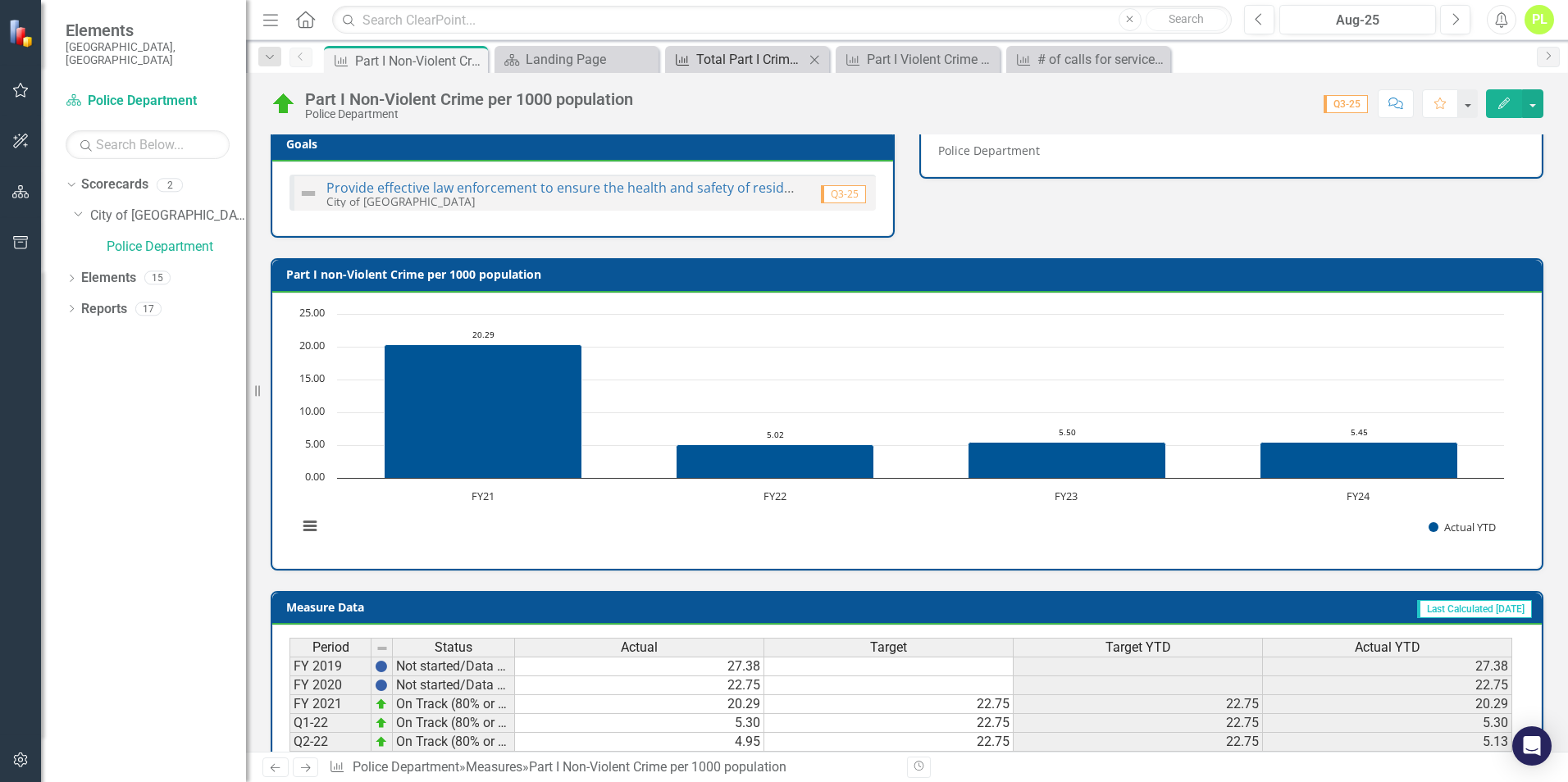
click at [753, 56] on div "Total Part I Crime per 1000 population" at bounding box center [750, 59] width 109 height 20
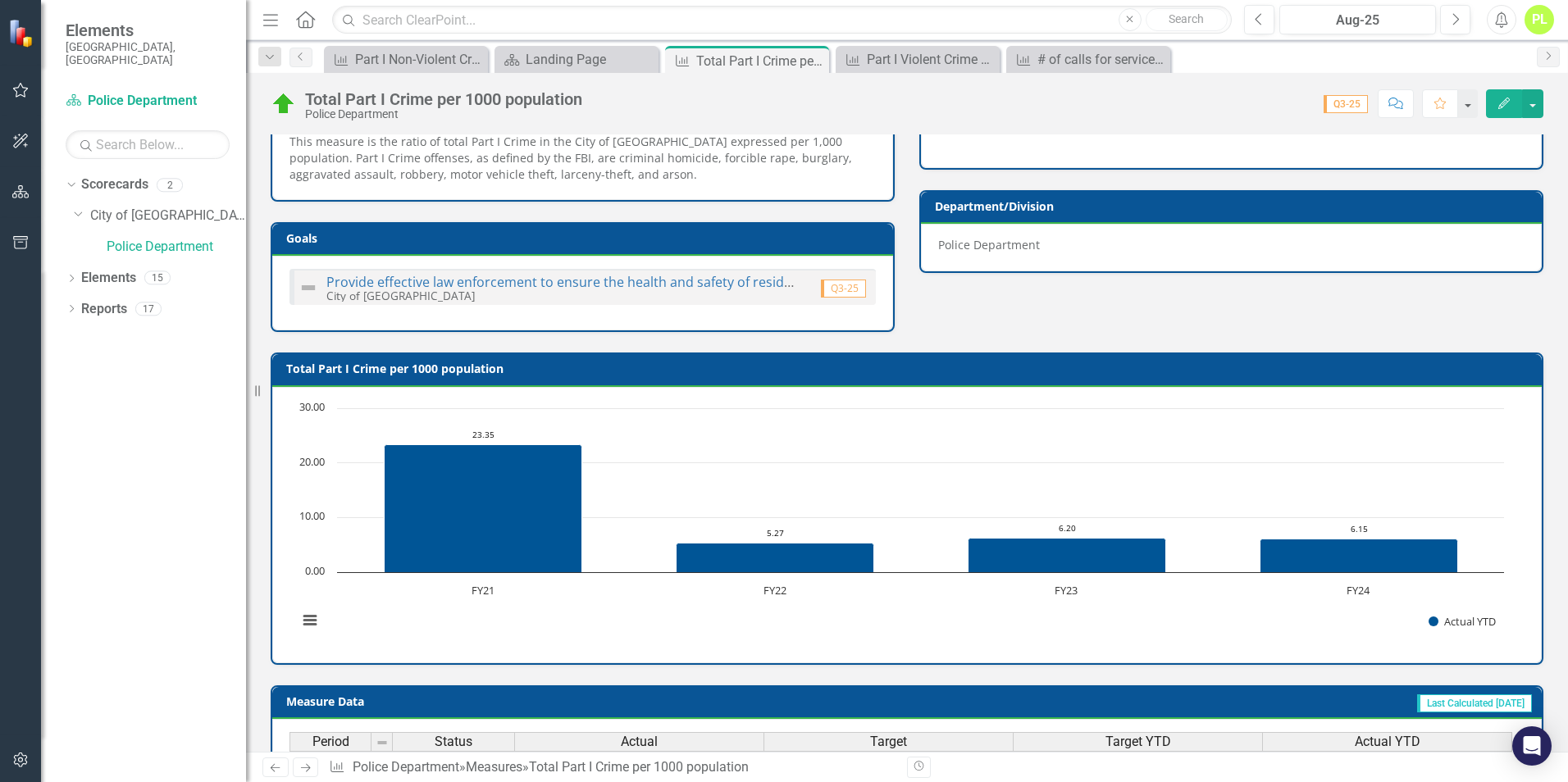
scroll to position [164, 0]
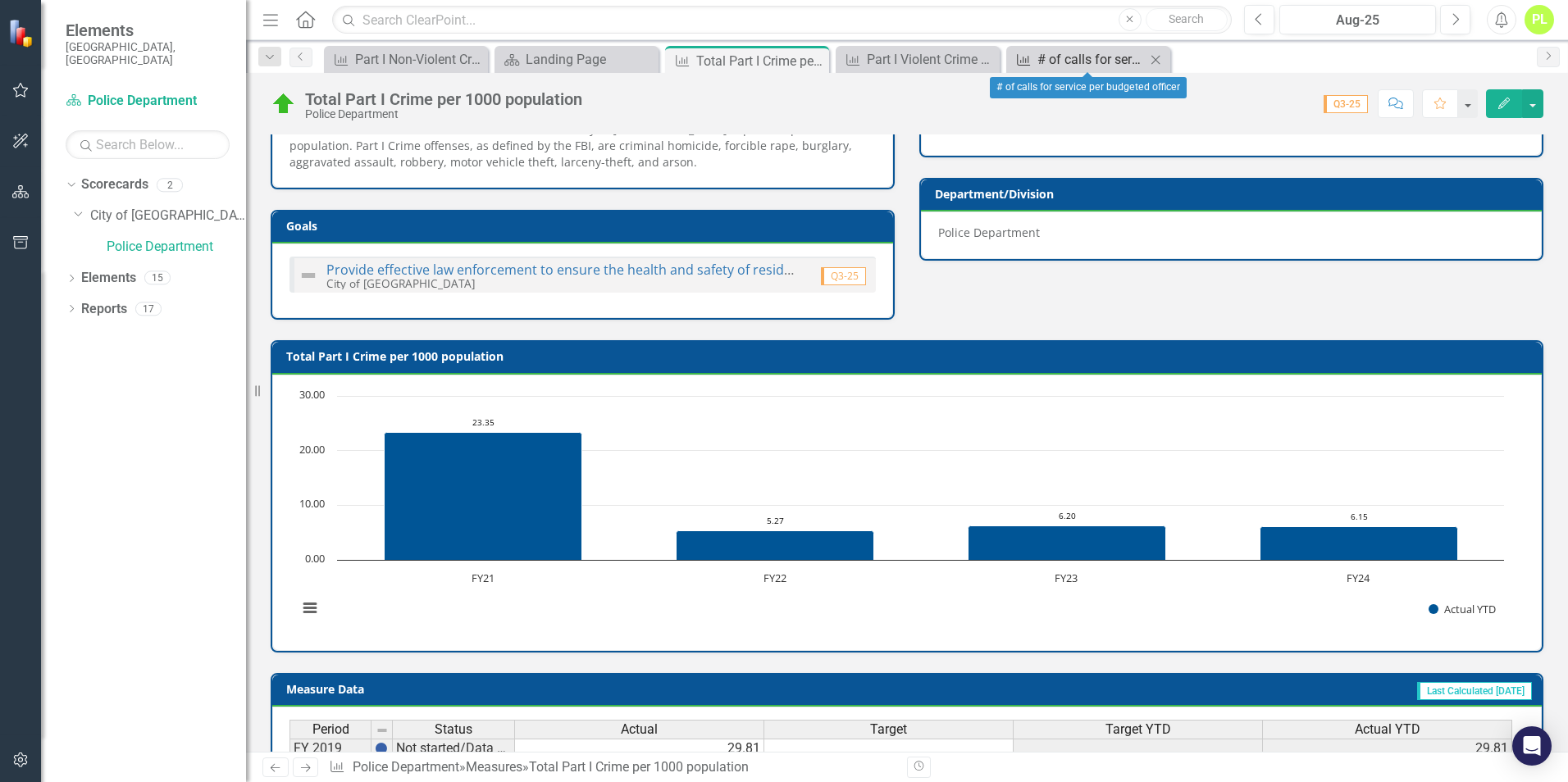
click at [1039, 64] on div "# of calls for service per budgeted officer" at bounding box center [1092, 59] width 109 height 20
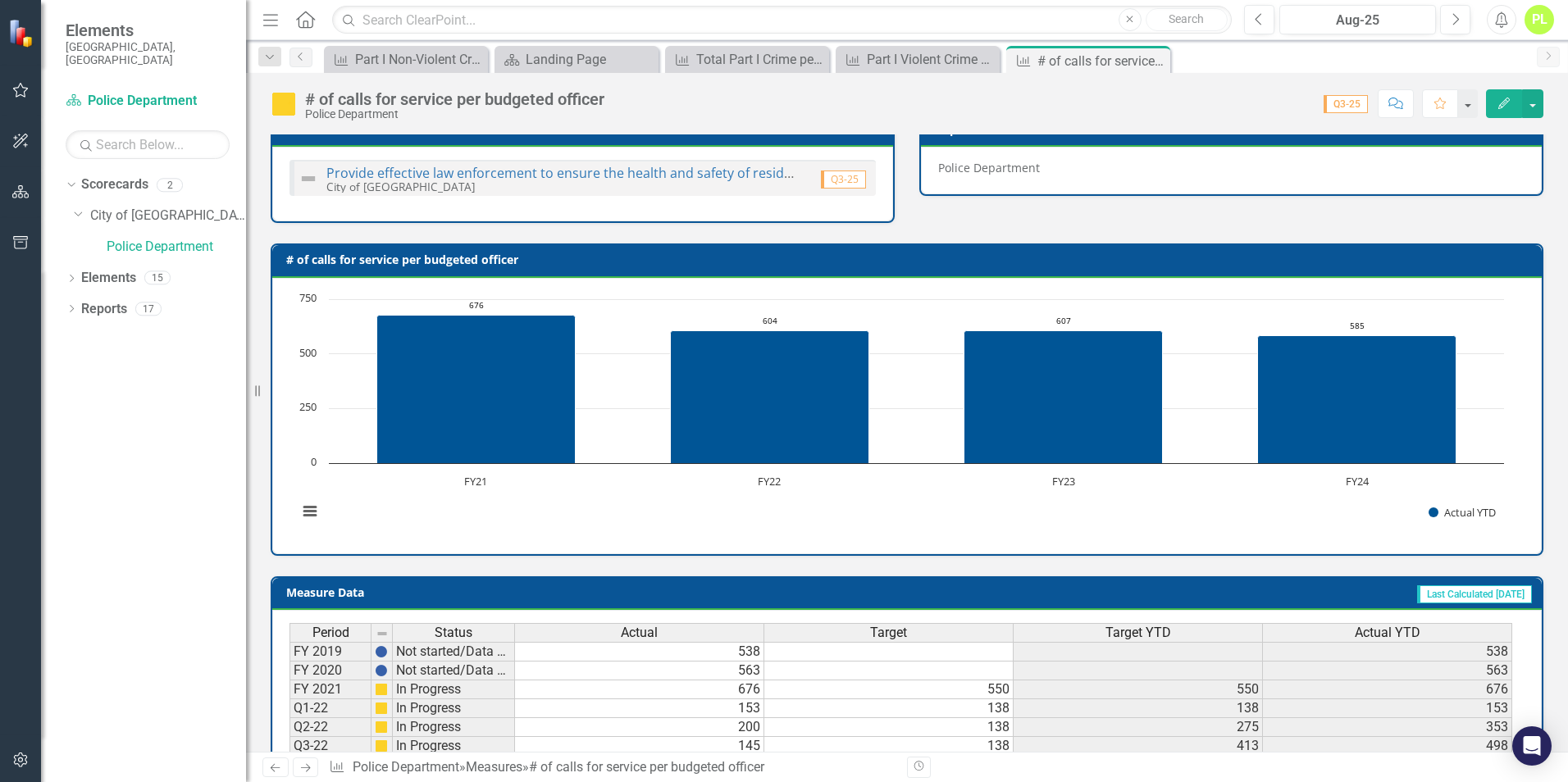
scroll to position [246, 0]
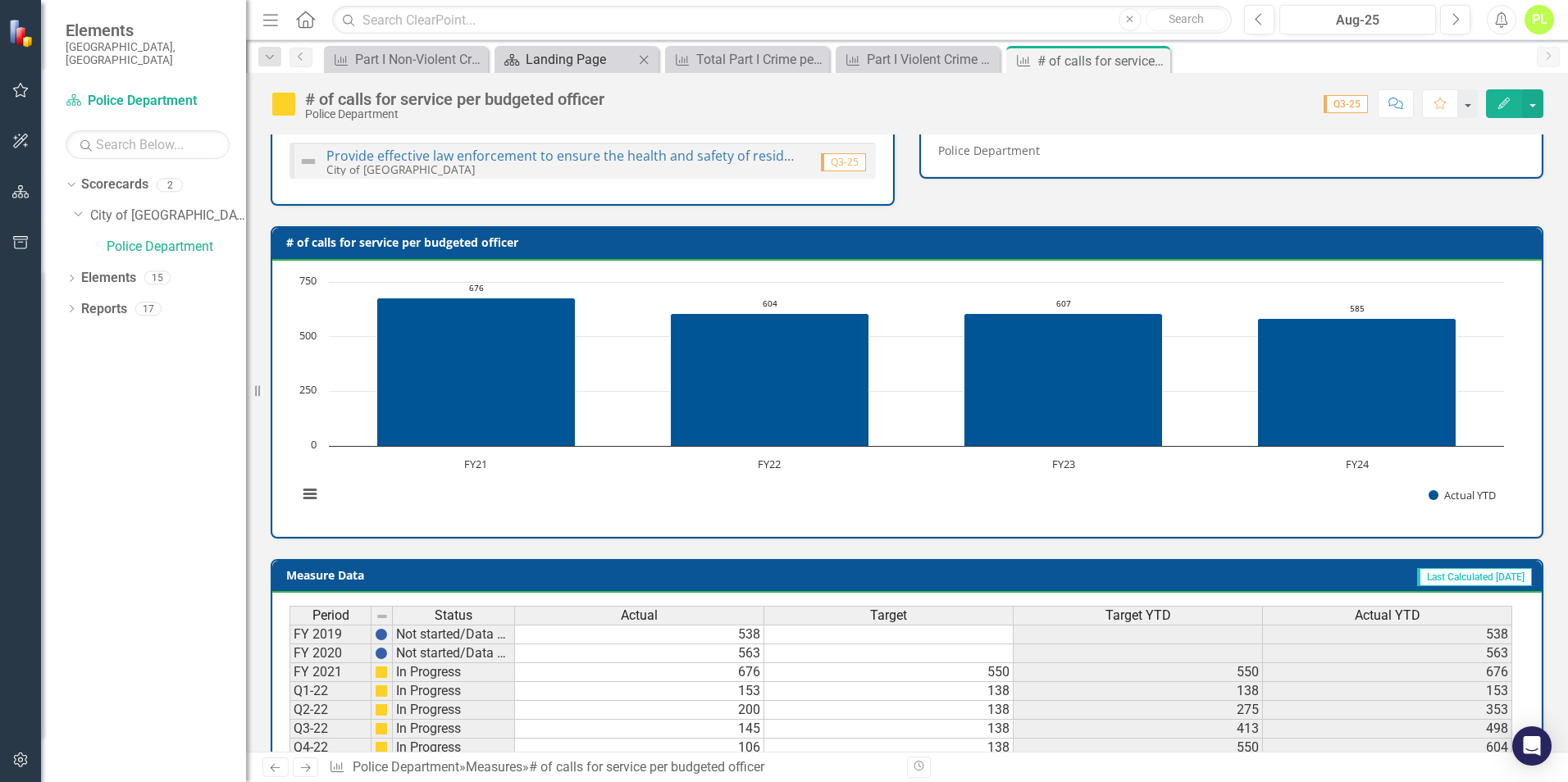
click at [530, 65] on div "Landing Page" at bounding box center [580, 59] width 109 height 20
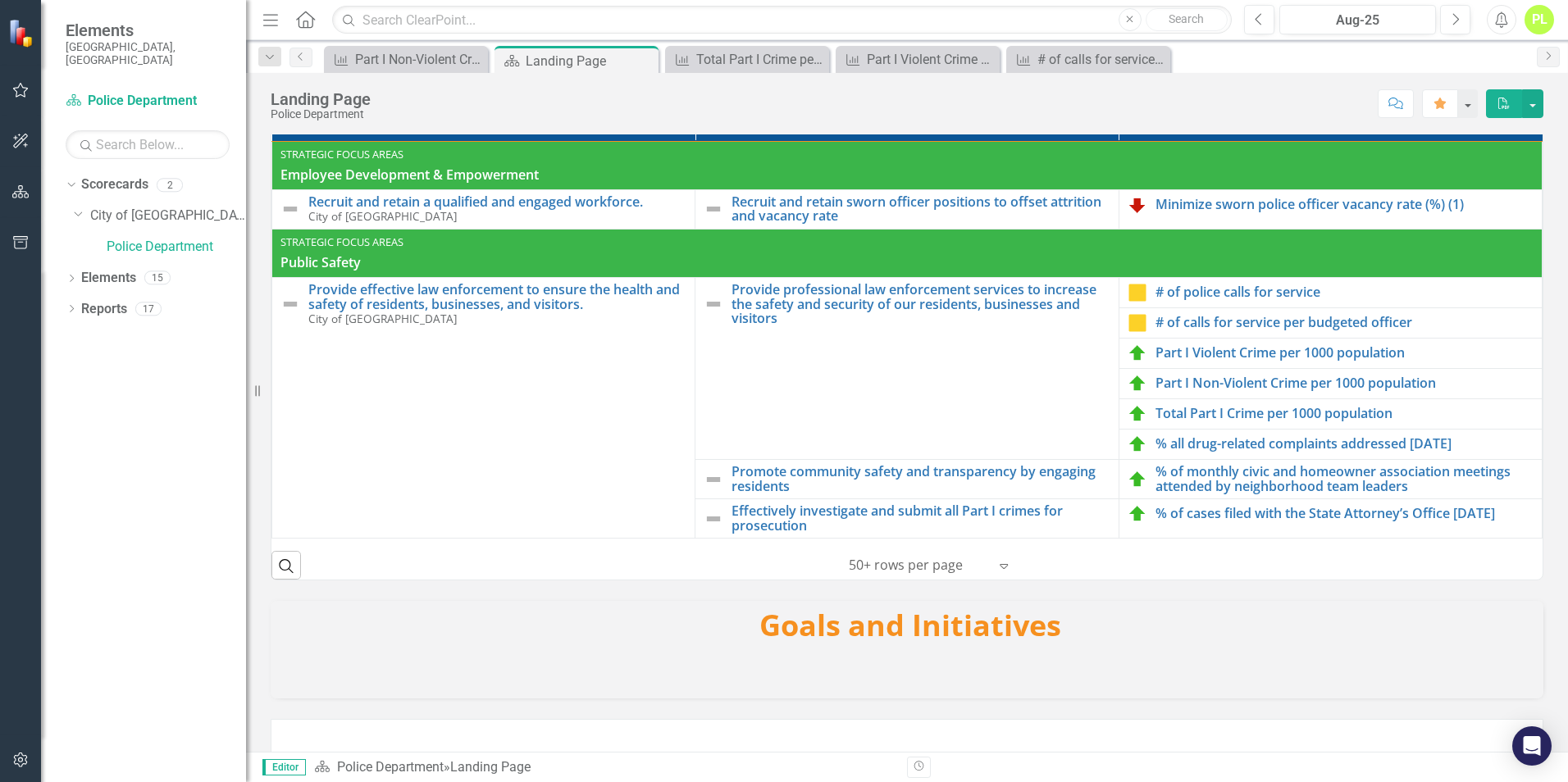
scroll to position [246, 0]
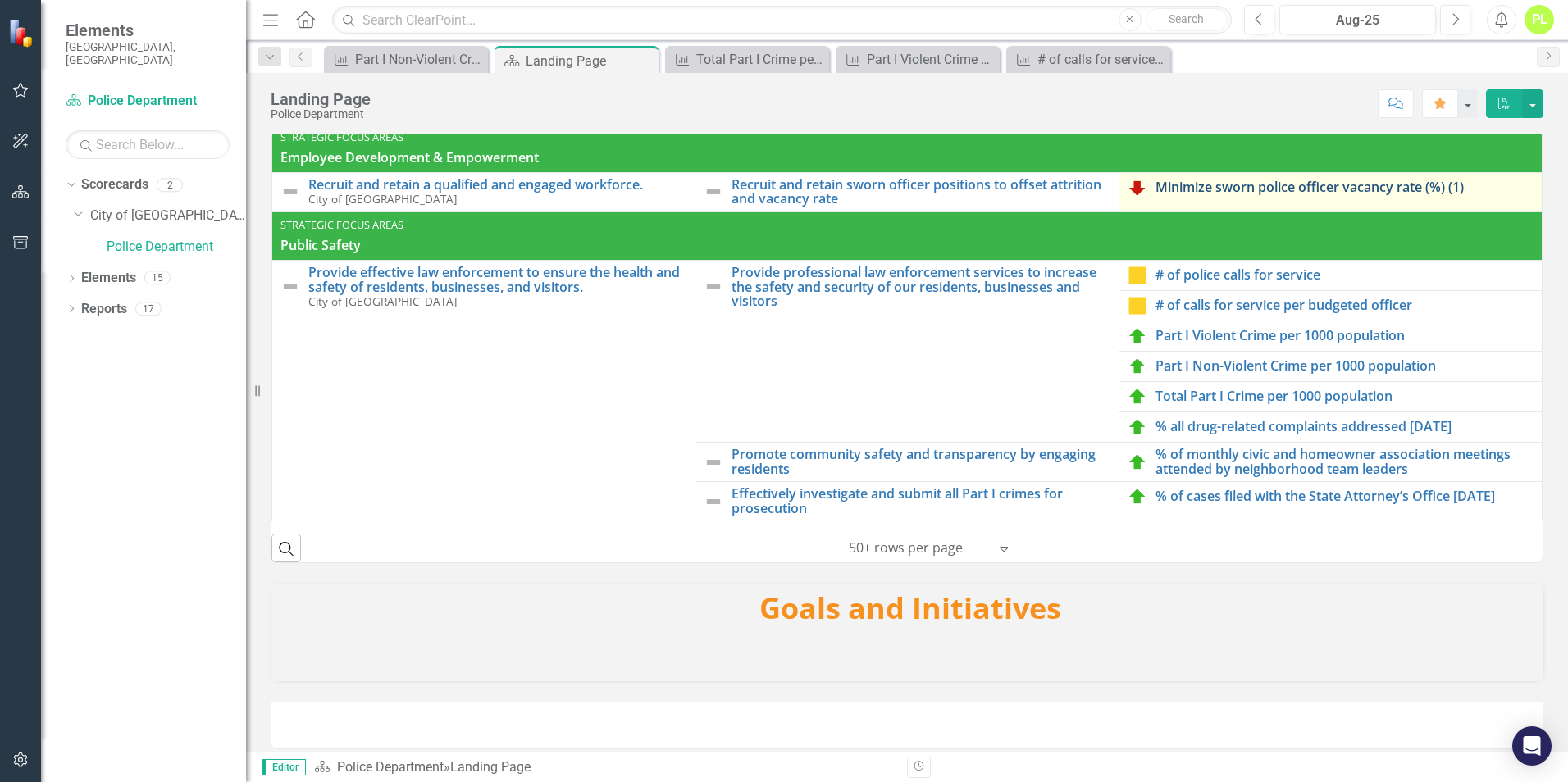
click at [1173, 189] on link "Minimize sworn police officer vacancy rate (%) (1)" at bounding box center [1344, 188] width 378 height 14
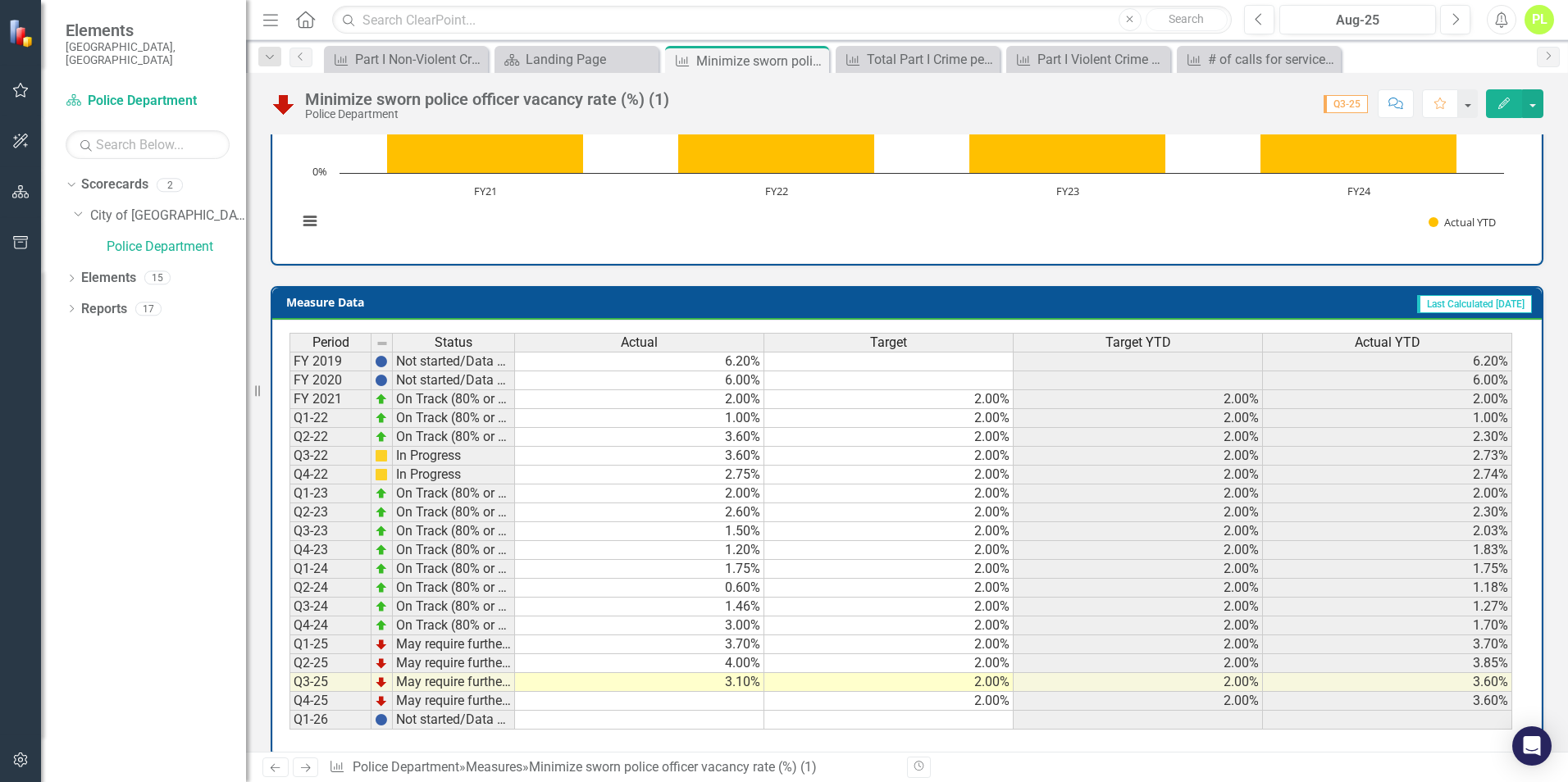
scroll to position [541, 0]
